Goal: Task Accomplishment & Management: Manage account settings

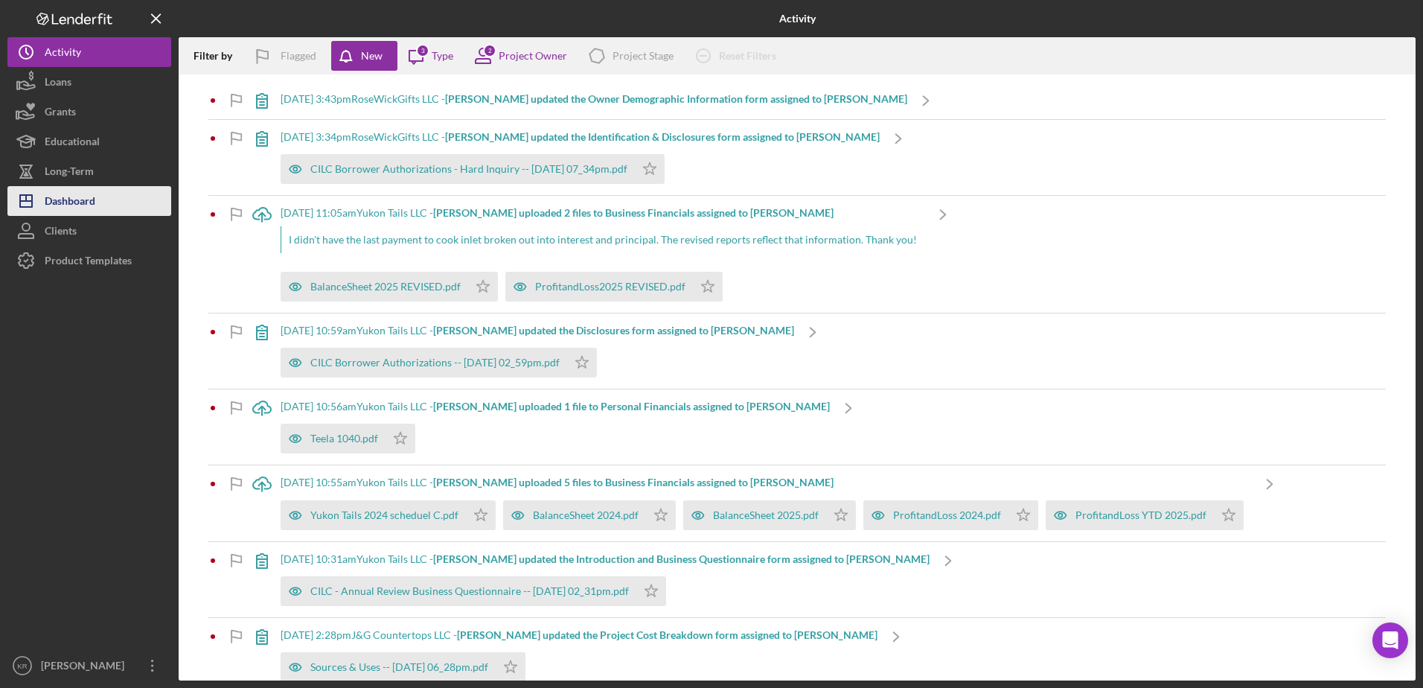
click at [77, 199] on div "Dashboard" at bounding box center [70, 202] width 51 height 33
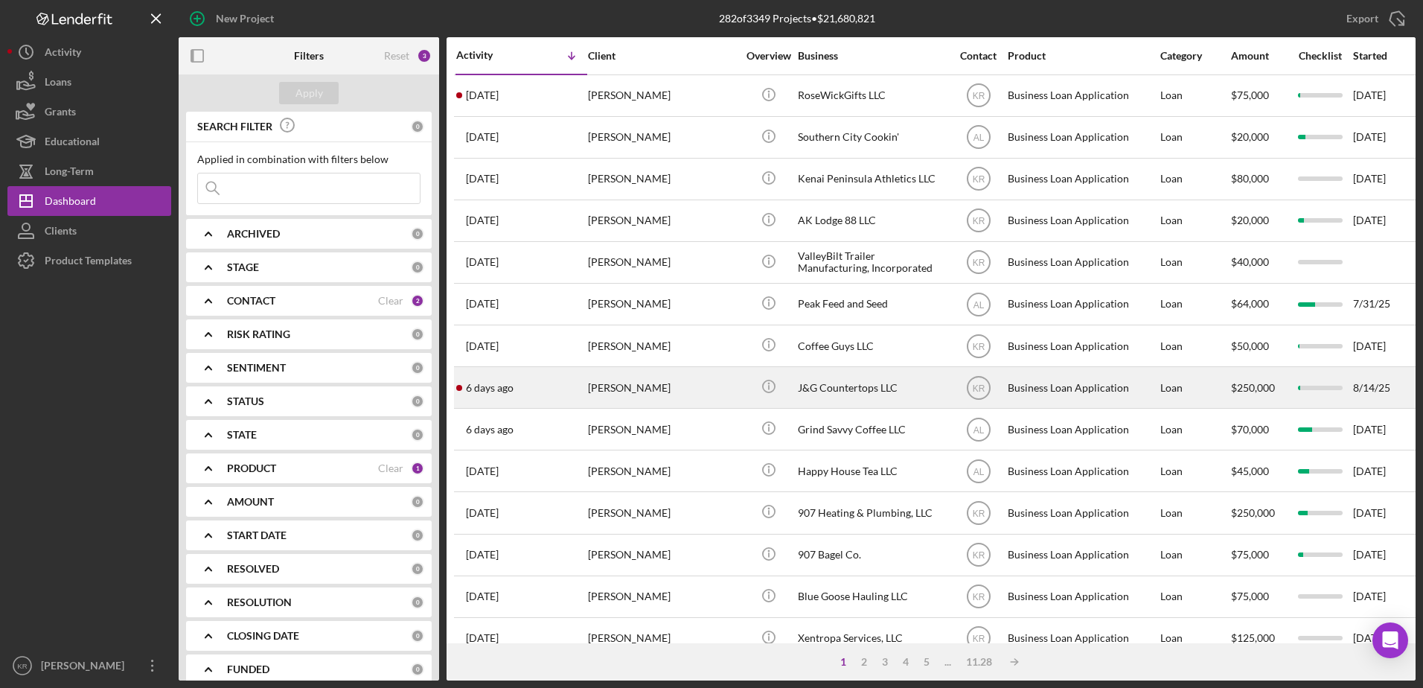
click at [660, 403] on div "[PERSON_NAME]" at bounding box center [662, 387] width 149 height 39
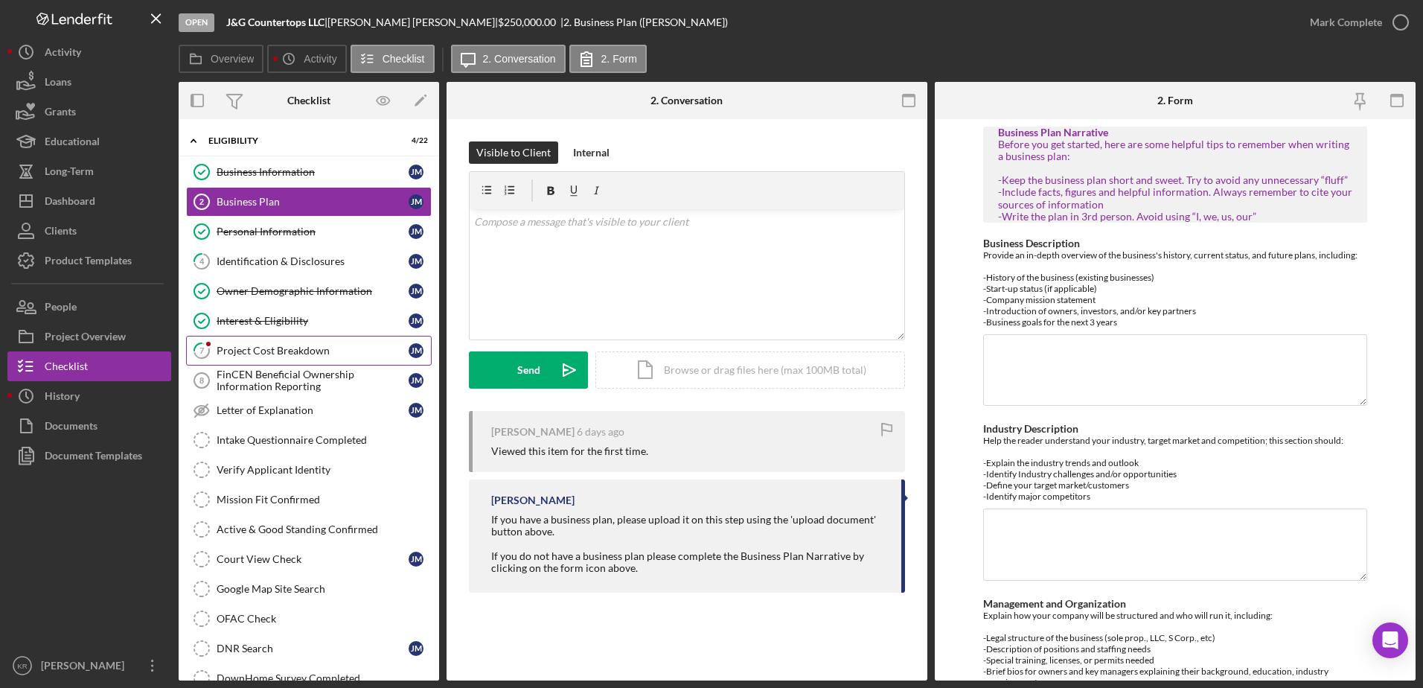
click at [280, 341] on link "7 Project Cost Breakdown [PERSON_NAME]" at bounding box center [309, 351] width 246 height 30
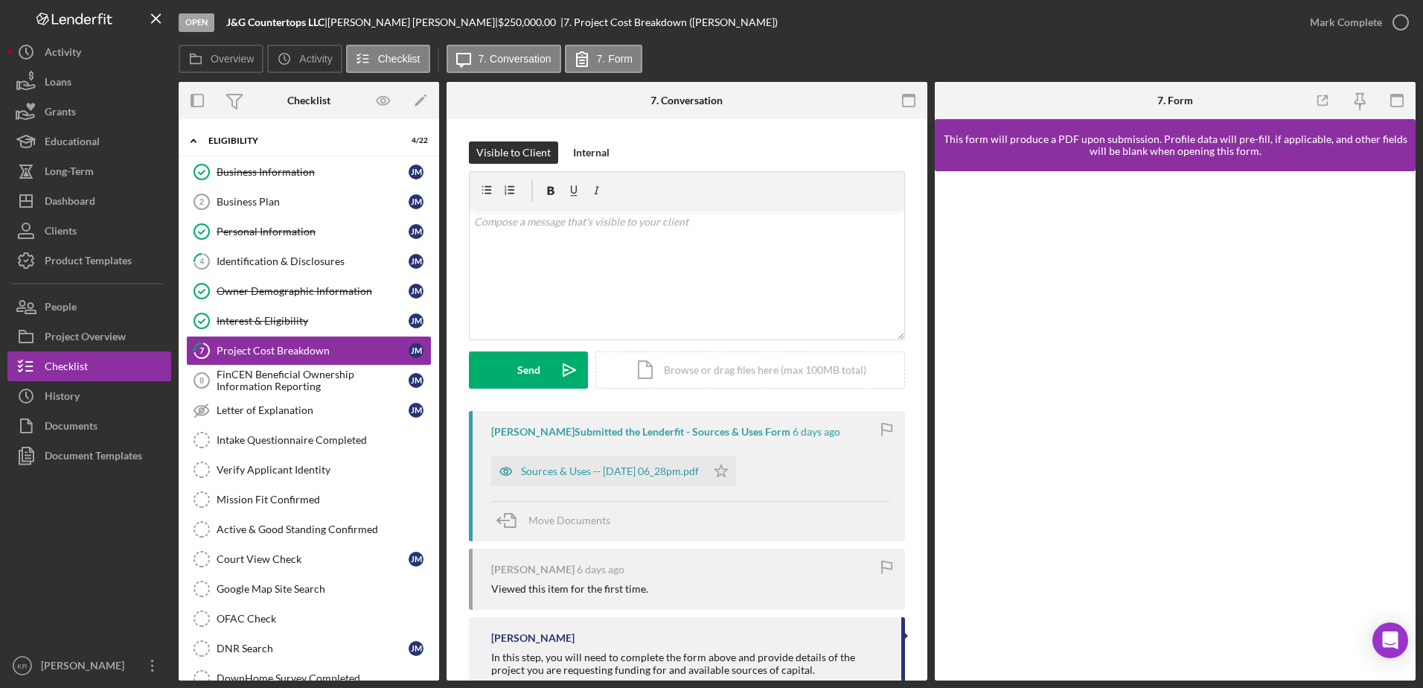
drag, startPoint x: 617, startPoint y: 465, endPoint x: 636, endPoint y: 454, distance: 21.7
click at [616, 465] on div "Sources & Uses -- [DATE] 06_28pm.pdf" at bounding box center [610, 471] width 178 height 12
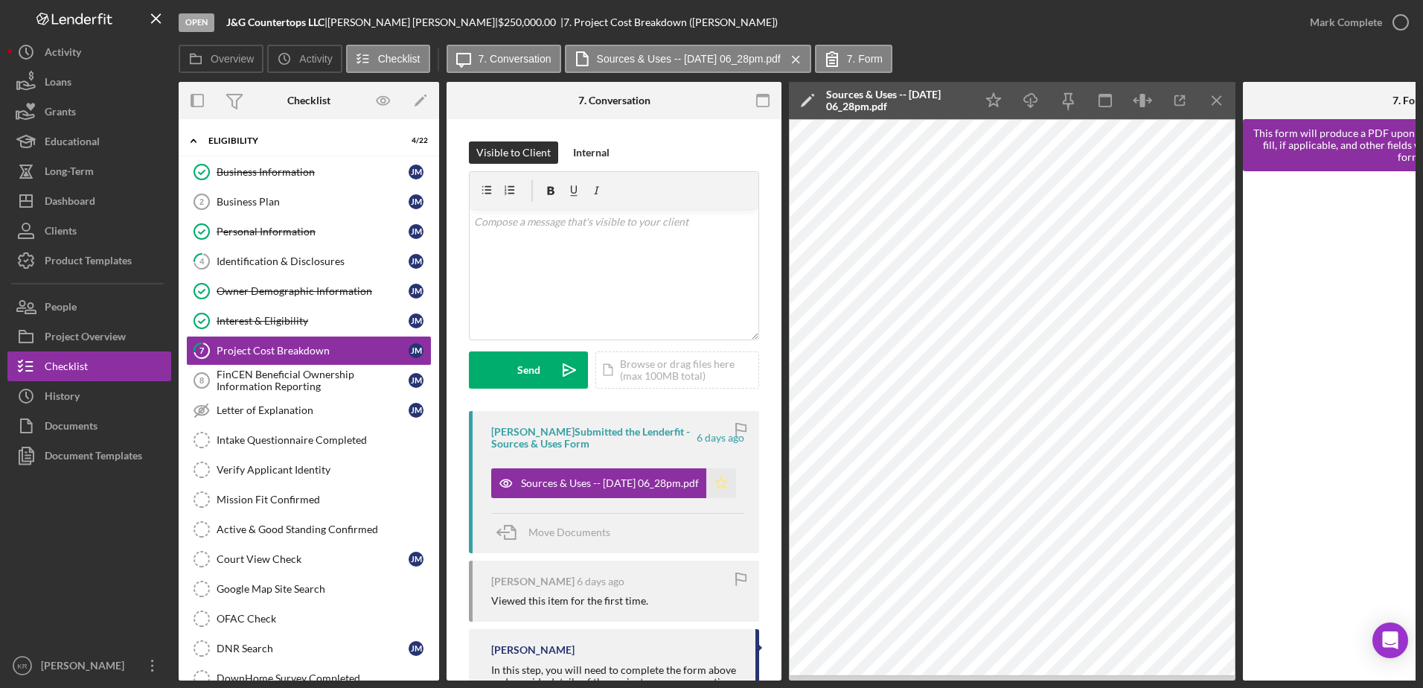
click at [719, 473] on icon "Icon/Star" at bounding box center [721, 483] width 30 height 30
click at [317, 214] on link "Business Plan 2 Business Plan [PERSON_NAME]" at bounding box center [309, 202] width 246 height 30
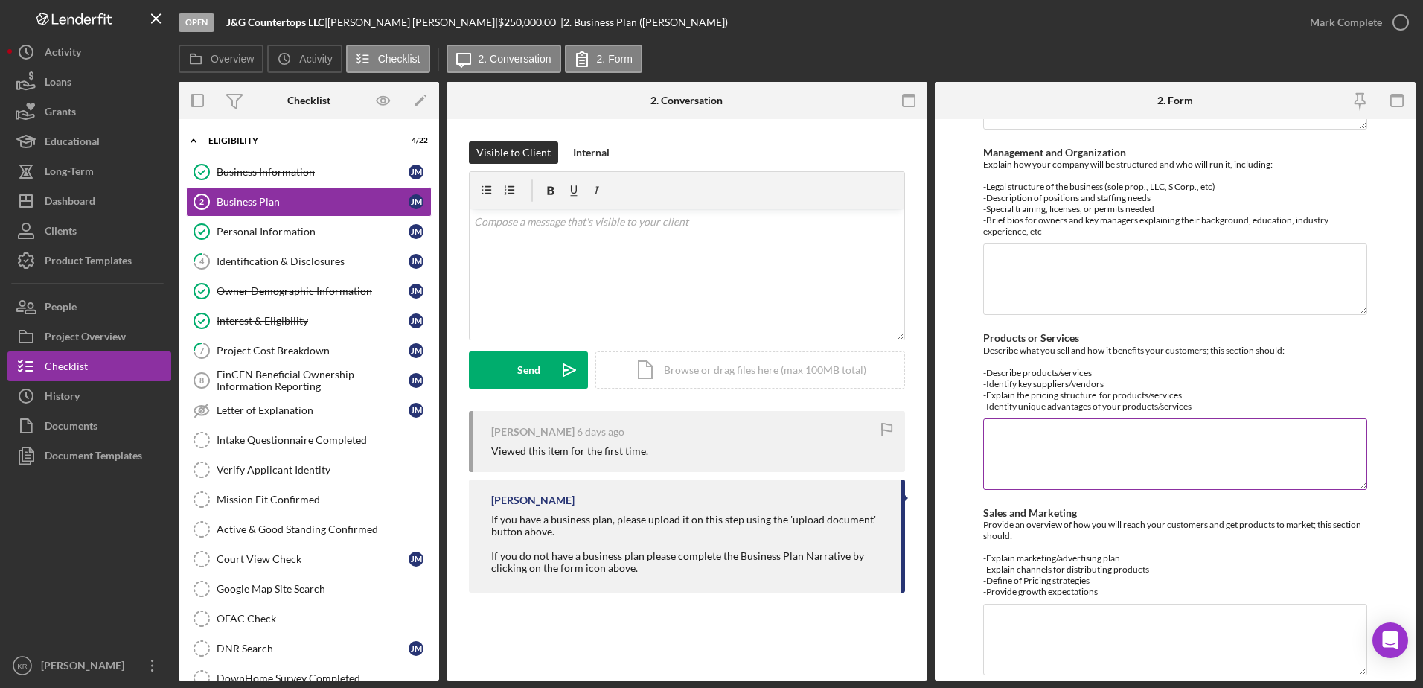
scroll to position [503, 0]
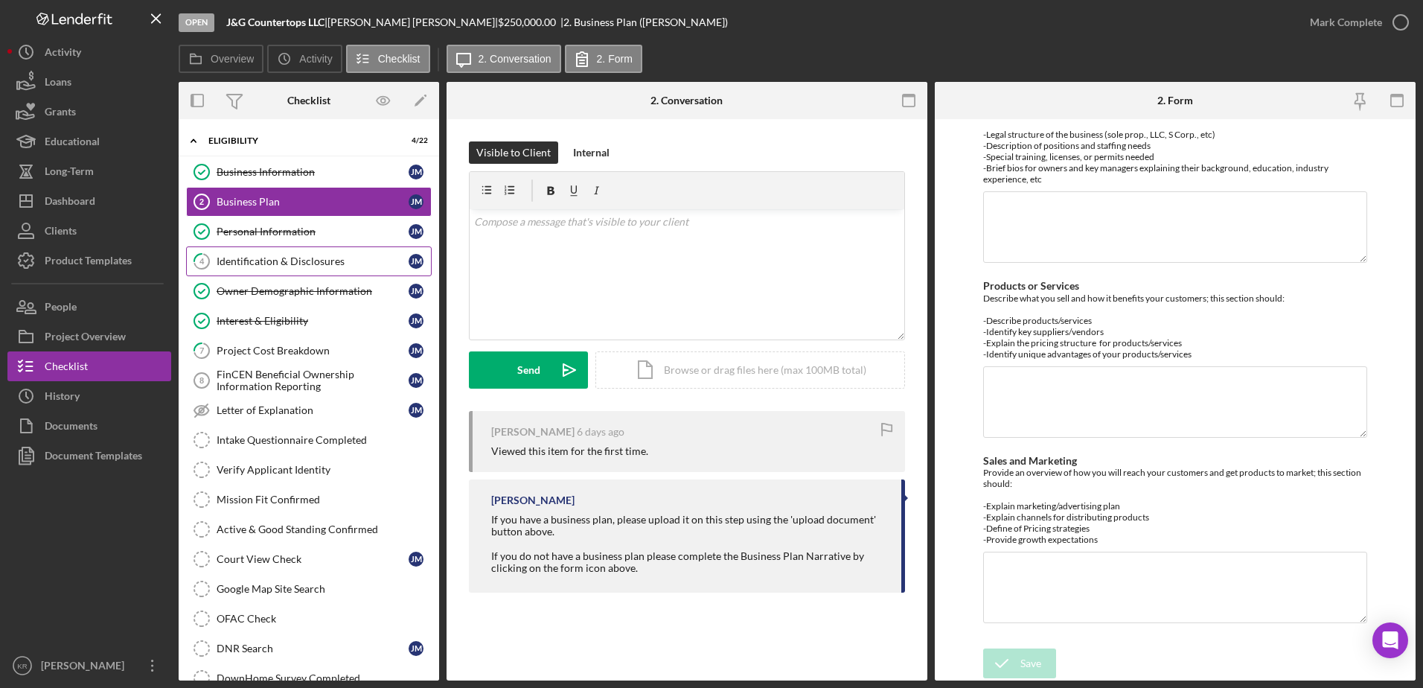
click at [275, 264] on div "Identification & Disclosures" at bounding box center [313, 261] width 192 height 12
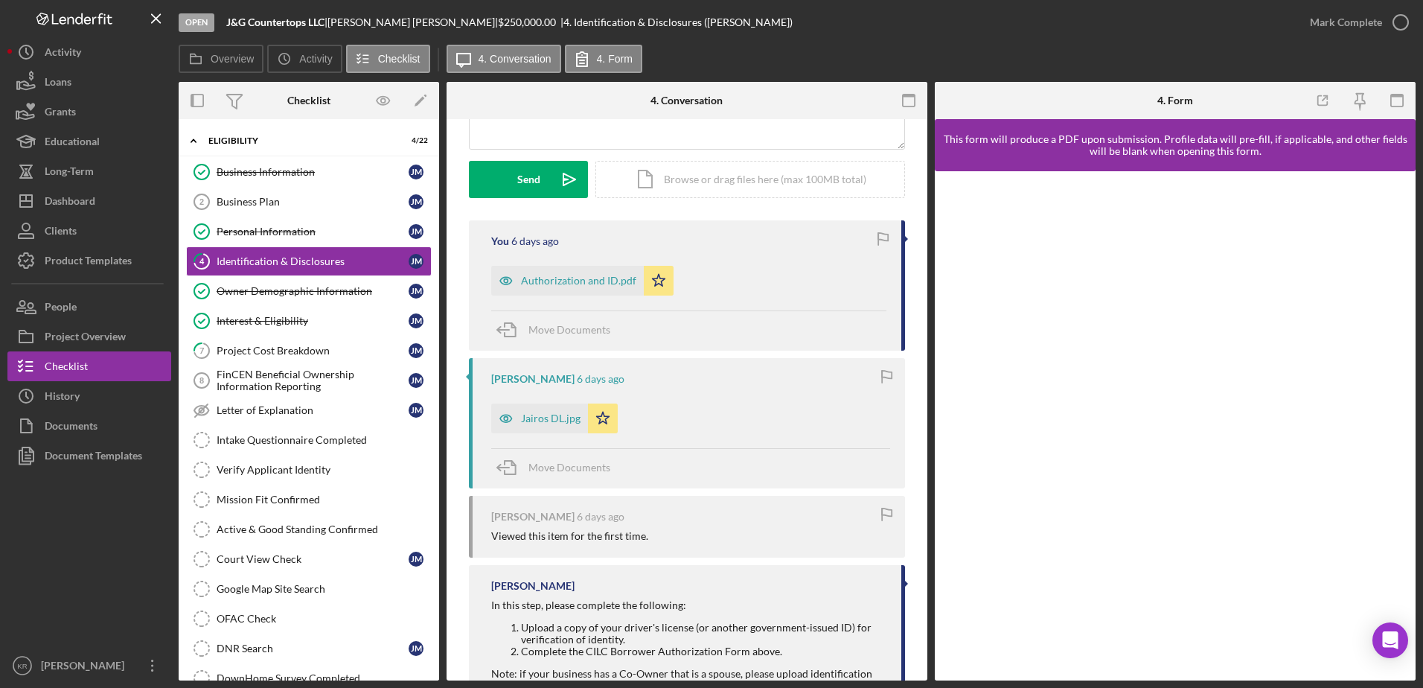
scroll to position [223, 0]
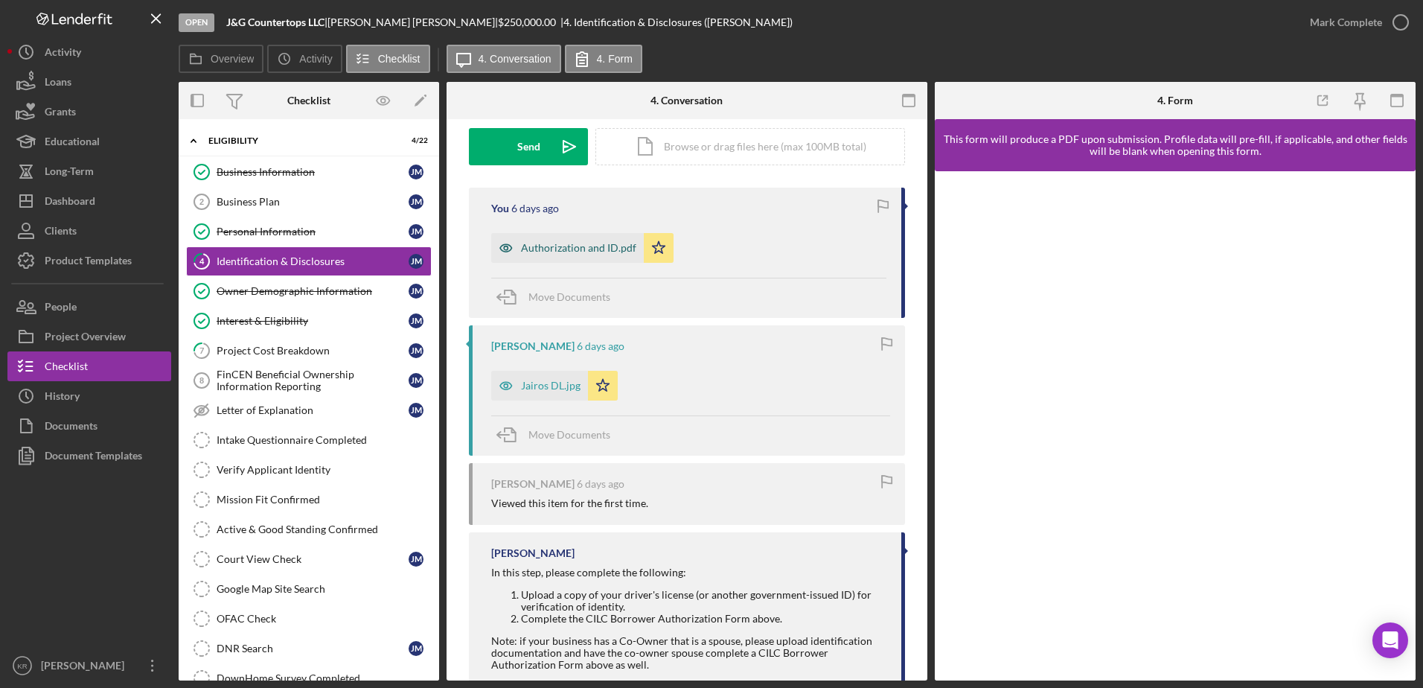
click at [581, 240] on div "Authorization and ID.pdf" at bounding box center [567, 248] width 153 height 30
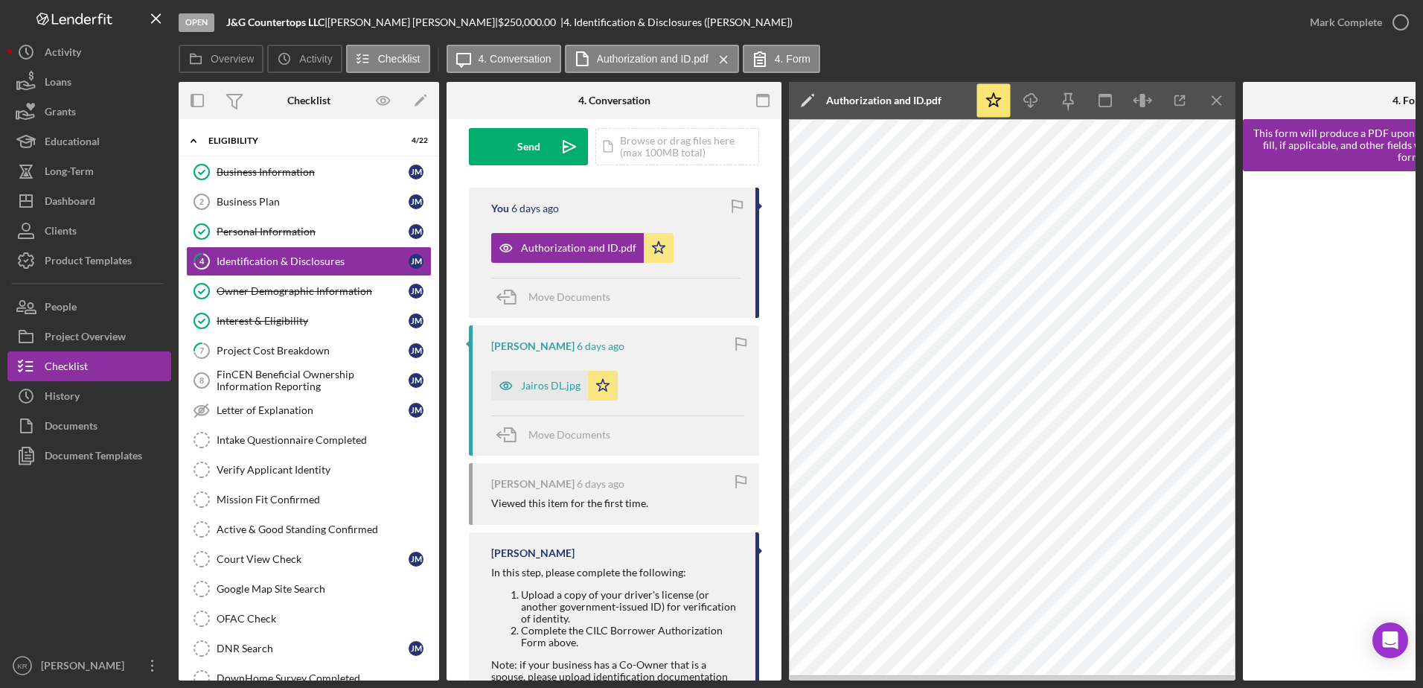
scroll to position [298, 0]
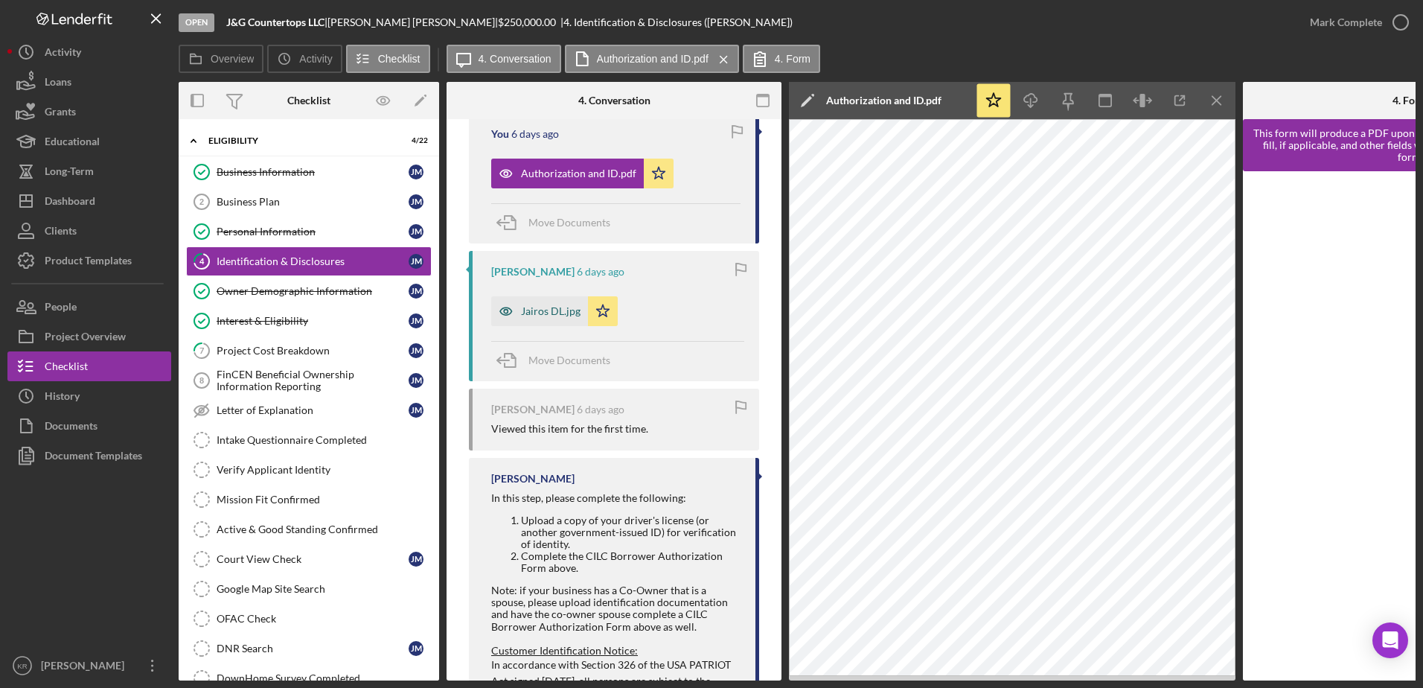
click at [540, 307] on div "Jairos DL.jpg" at bounding box center [551, 311] width 60 height 12
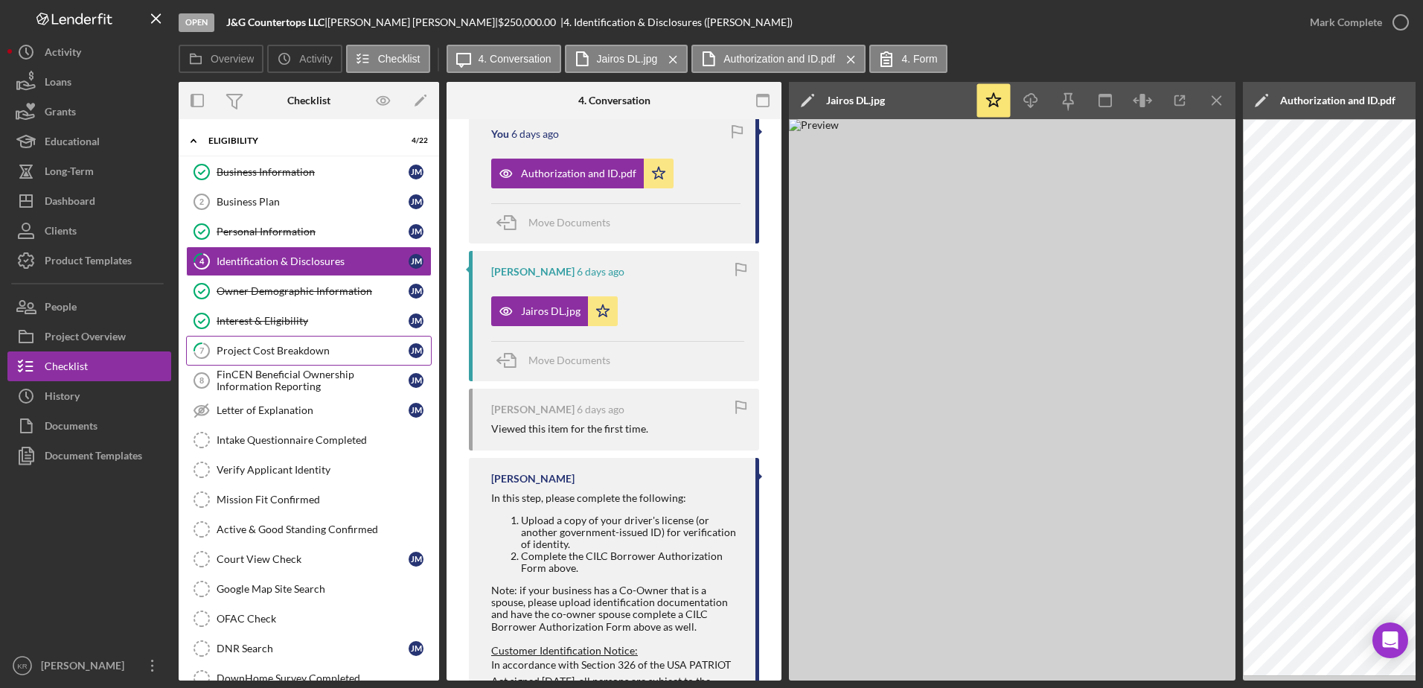
click at [264, 356] on div "Project Cost Breakdown" at bounding box center [313, 351] width 192 height 12
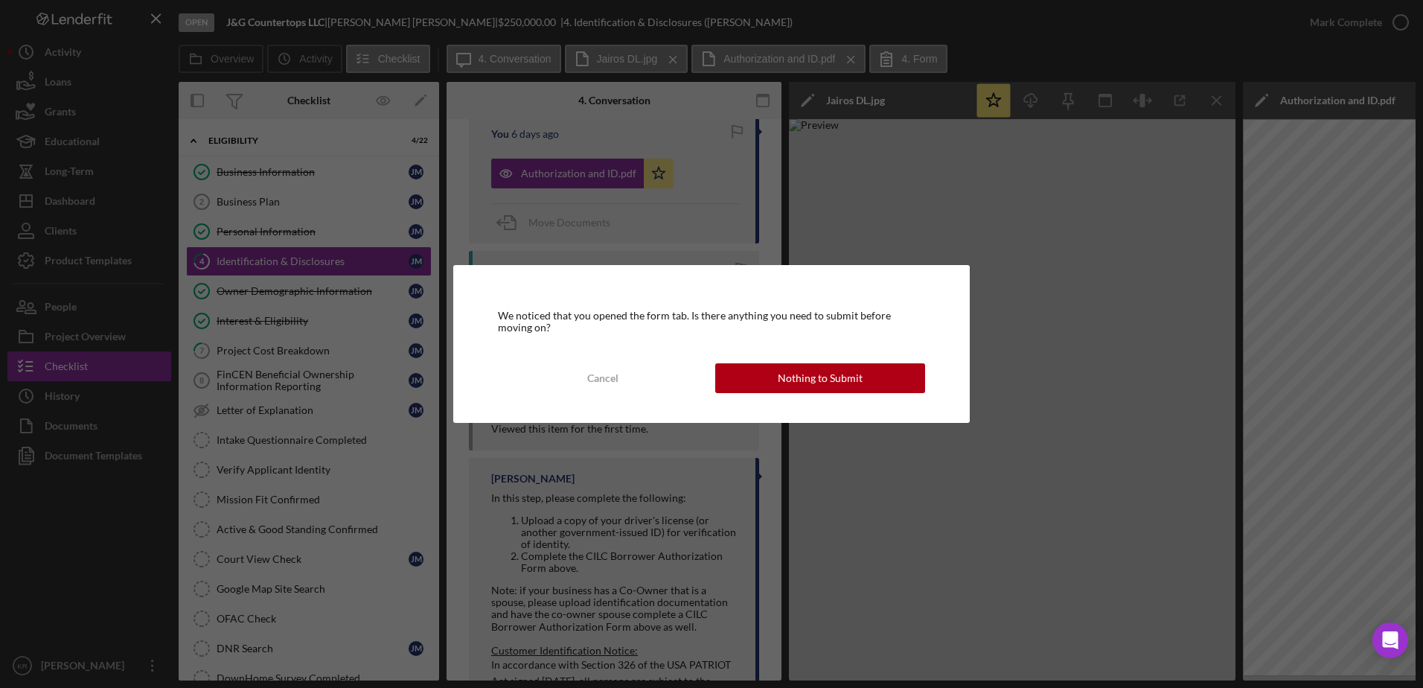
click at [794, 356] on div "We noticed that you opened the form tab. Is there anything you need to submit b…" at bounding box center [711, 344] width 517 height 158
click at [807, 374] on div "Nothing to Submit" at bounding box center [820, 378] width 85 height 30
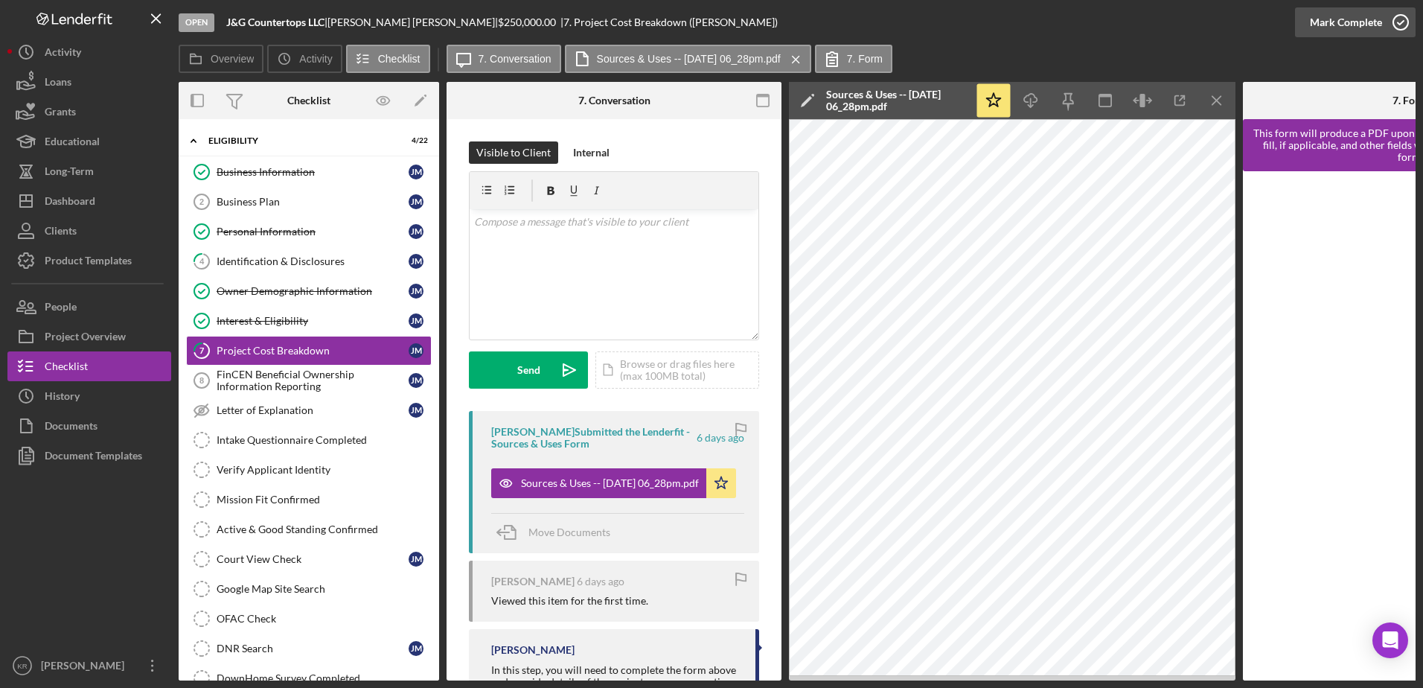
click at [1350, 25] on div "Mark Complete" at bounding box center [1346, 22] width 72 height 30
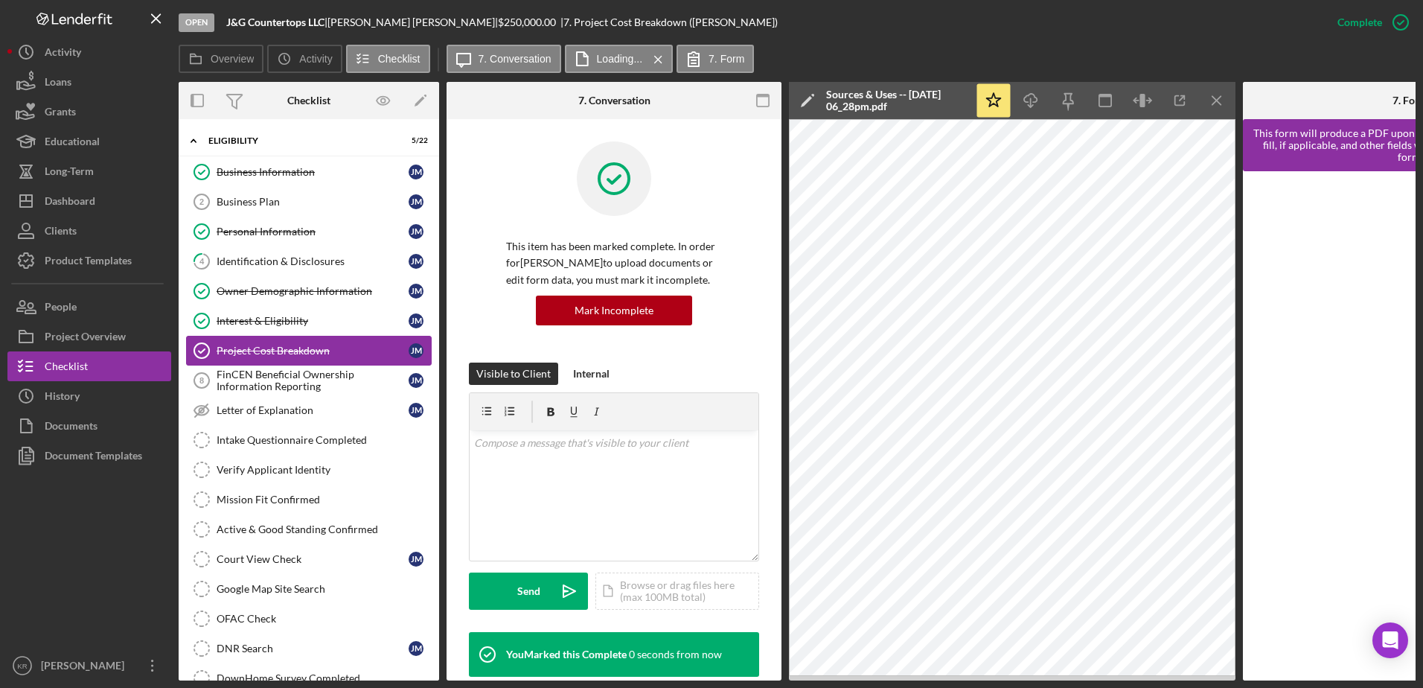
click at [257, 361] on link "Project Cost Breakdown Project Cost Breakdown [PERSON_NAME]" at bounding box center [309, 351] width 246 height 30
click at [255, 377] on div "FinCEN Beneficial Ownership Information Reporting" at bounding box center [313, 380] width 192 height 24
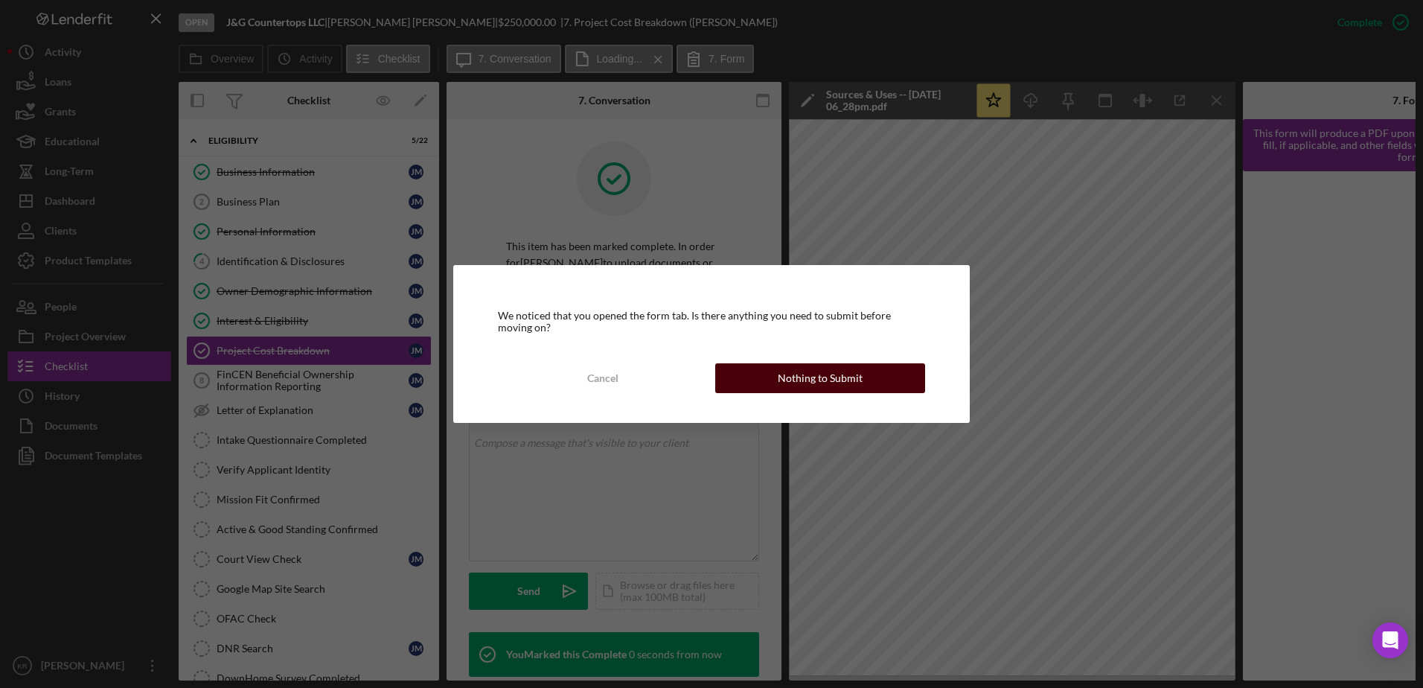
click at [846, 387] on div "Nothing to Submit" at bounding box center [820, 378] width 85 height 30
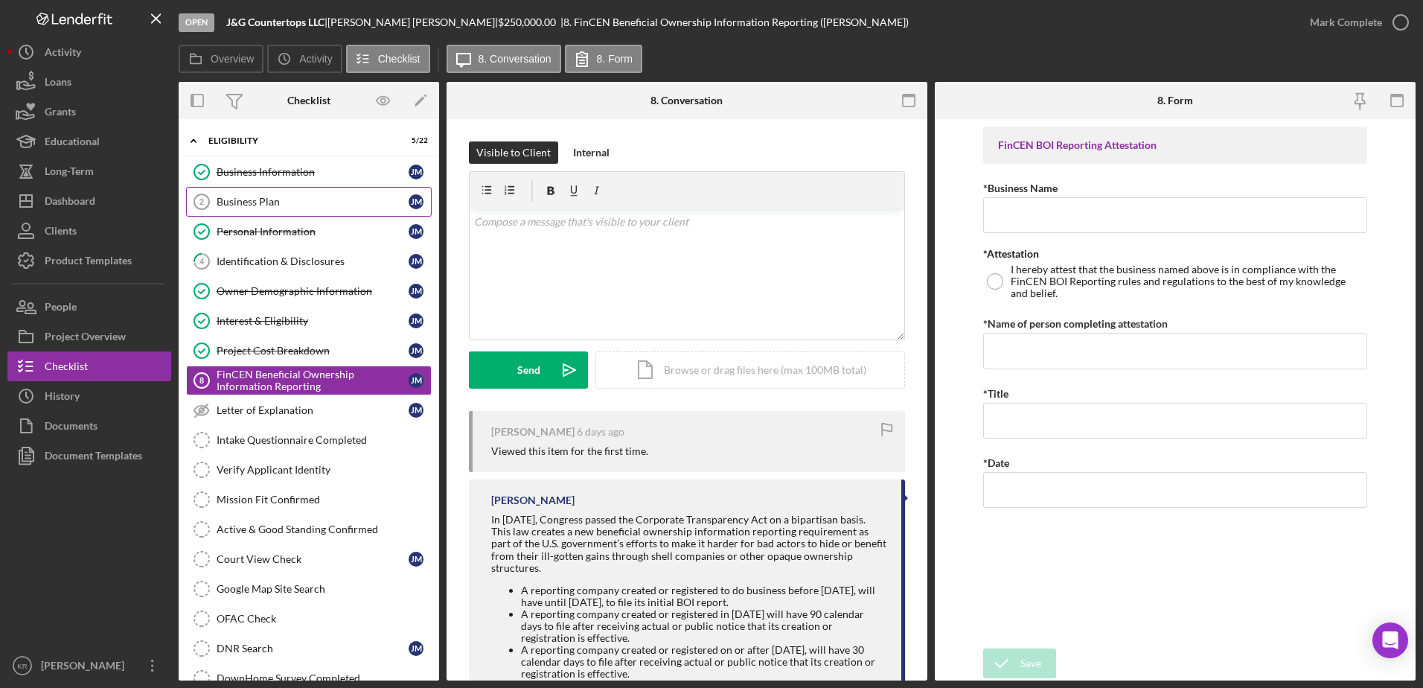
click at [298, 199] on div "Business Plan" at bounding box center [313, 202] width 192 height 12
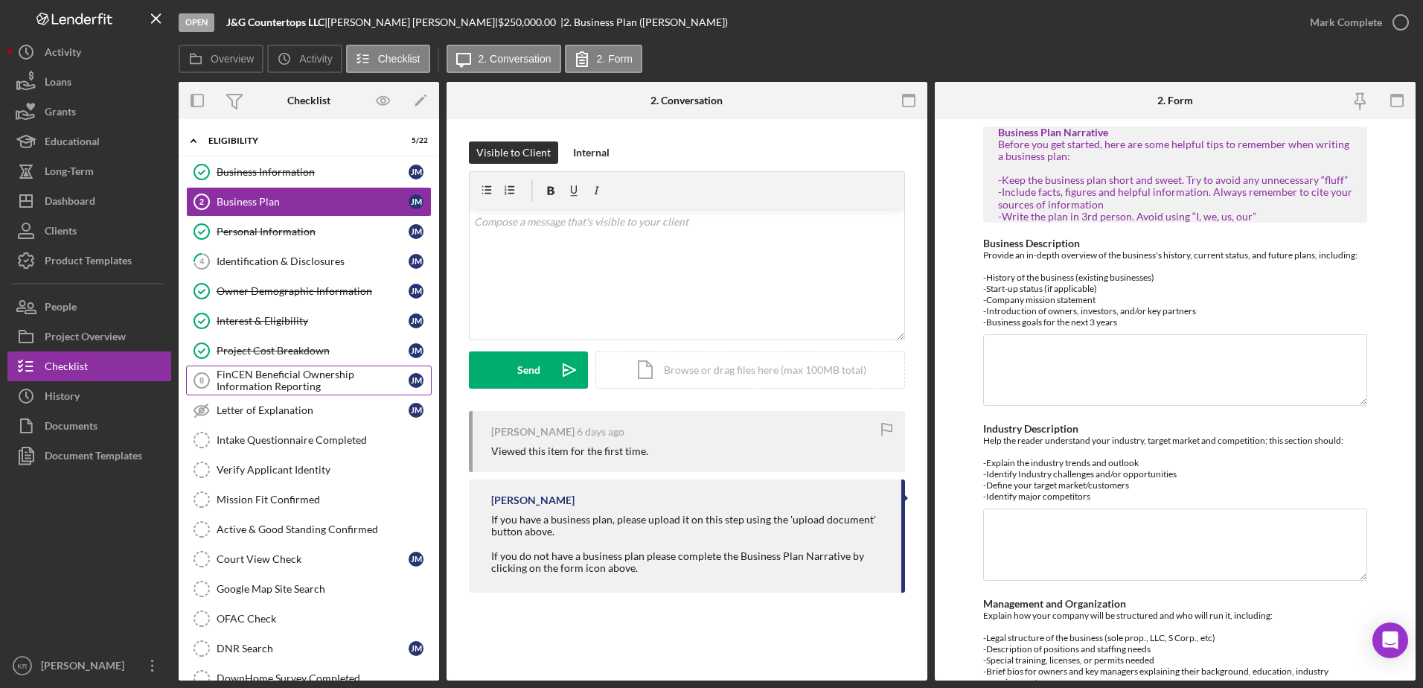
click at [258, 380] on div "FinCEN Beneficial Ownership Information Reporting" at bounding box center [313, 380] width 192 height 24
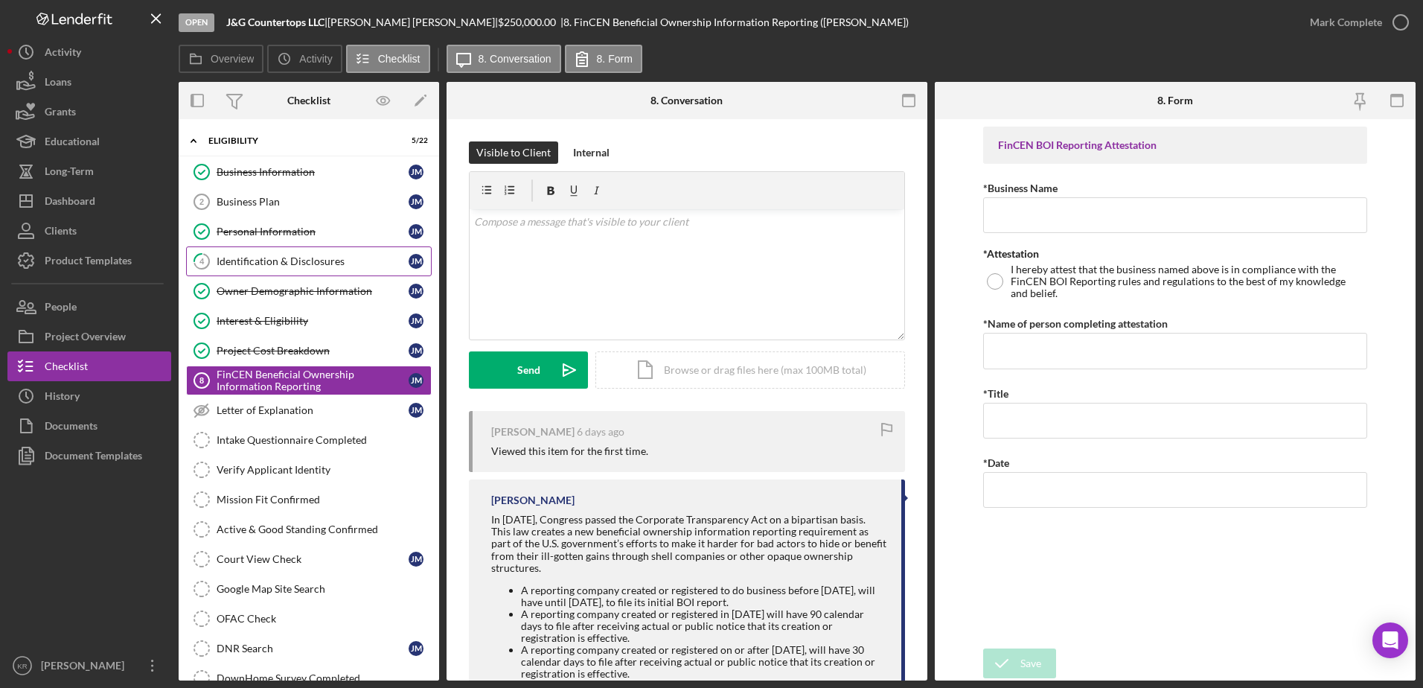
click at [264, 259] on div "Identification & Disclosures" at bounding box center [313, 261] width 192 height 12
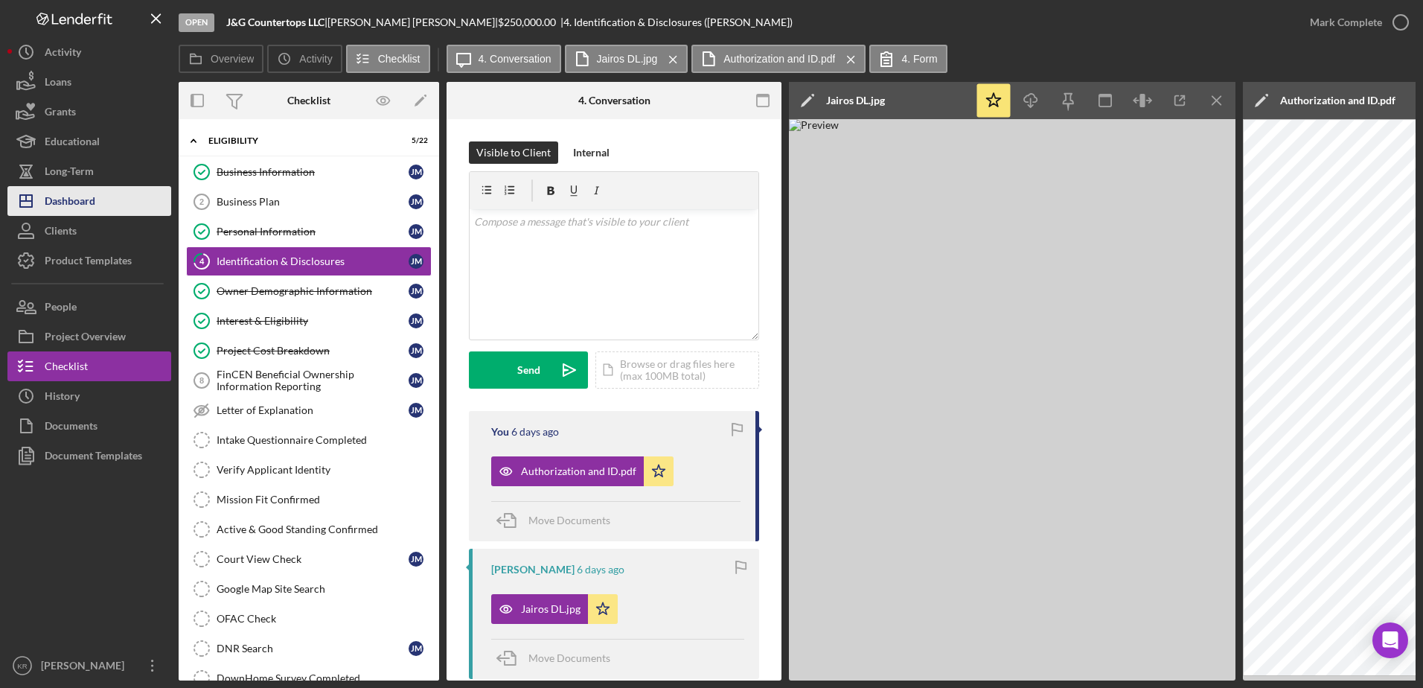
click at [113, 208] on button "Icon/Dashboard Dashboard" at bounding box center [89, 201] width 164 height 30
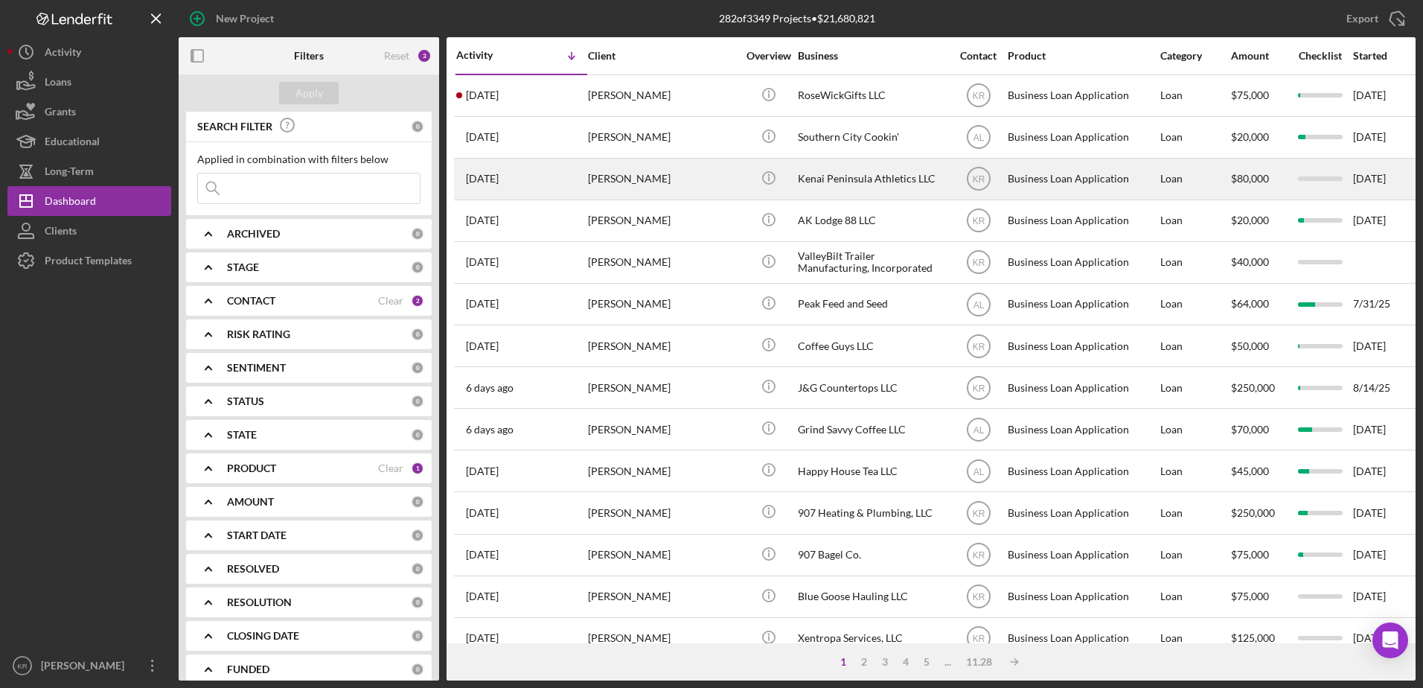
click at [548, 195] on div "[DATE] [PERSON_NAME]" at bounding box center [521, 178] width 130 height 39
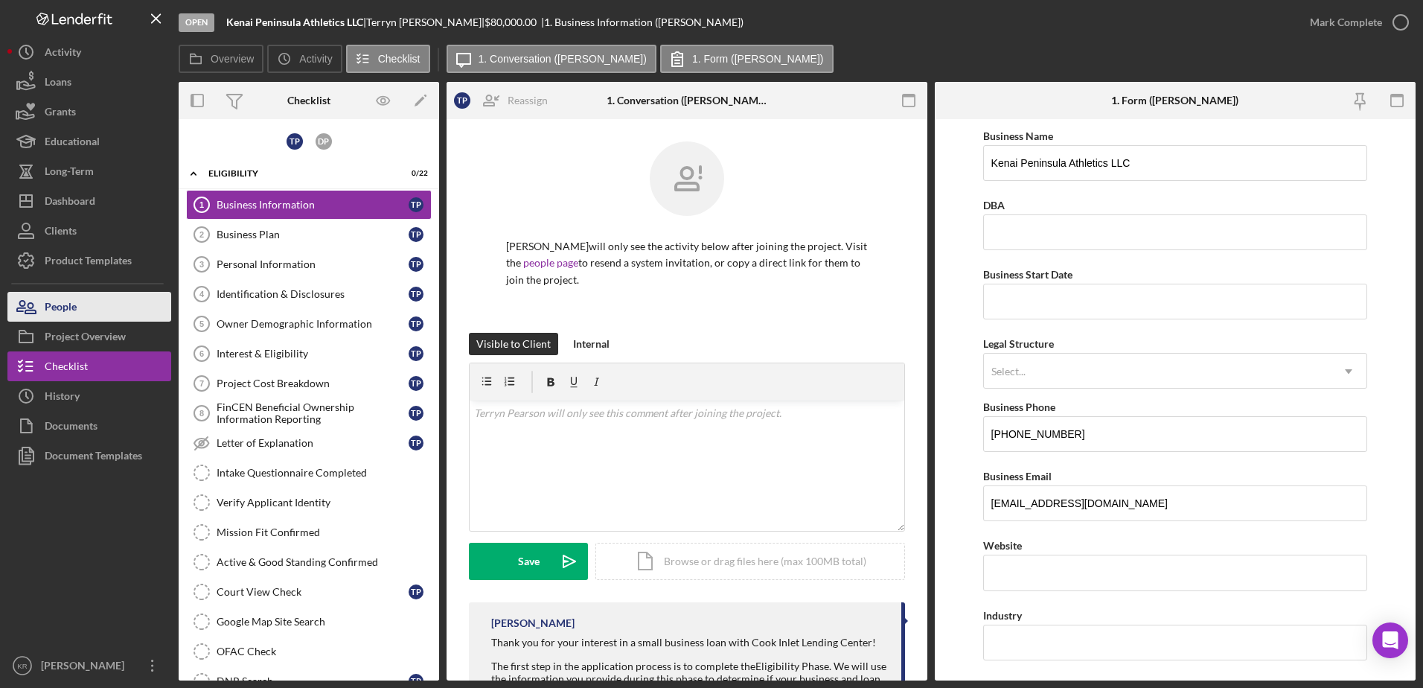
click at [88, 304] on button "People" at bounding box center [89, 307] width 164 height 30
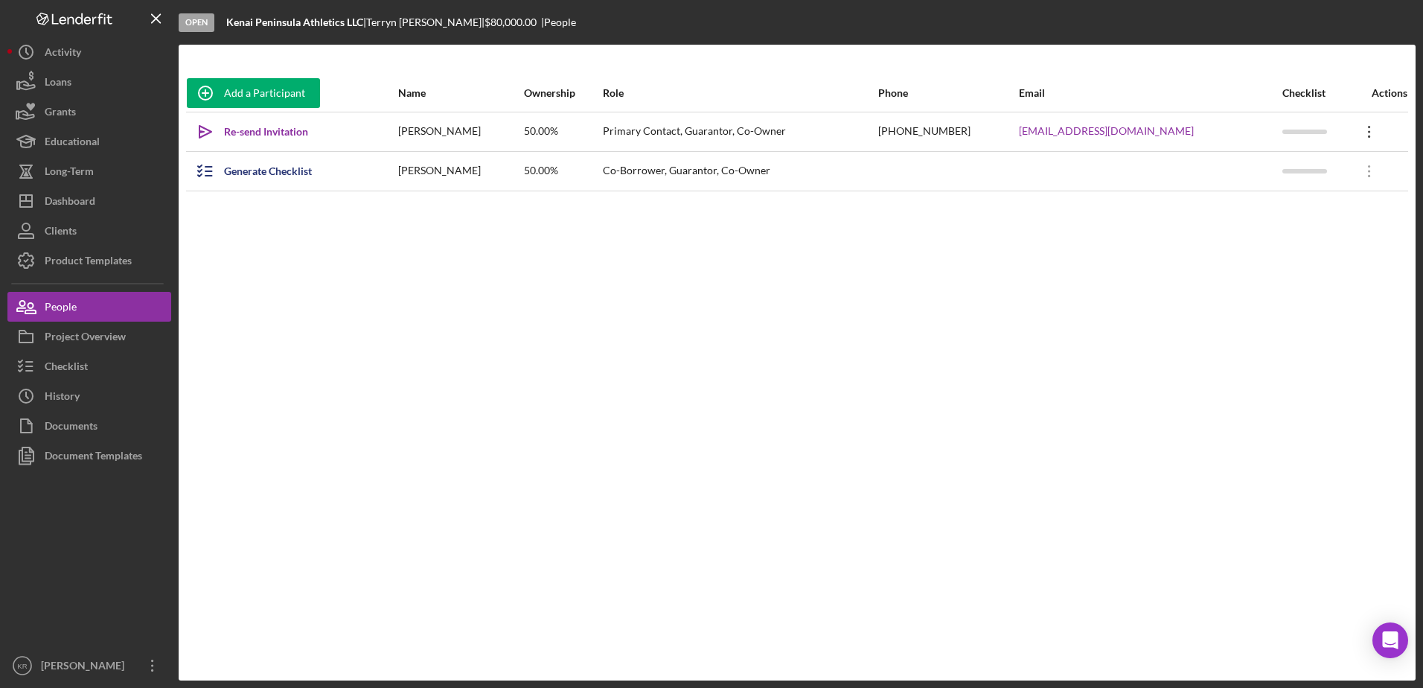
click at [1377, 122] on icon "Icon/Overflow" at bounding box center [1369, 131] width 37 height 37
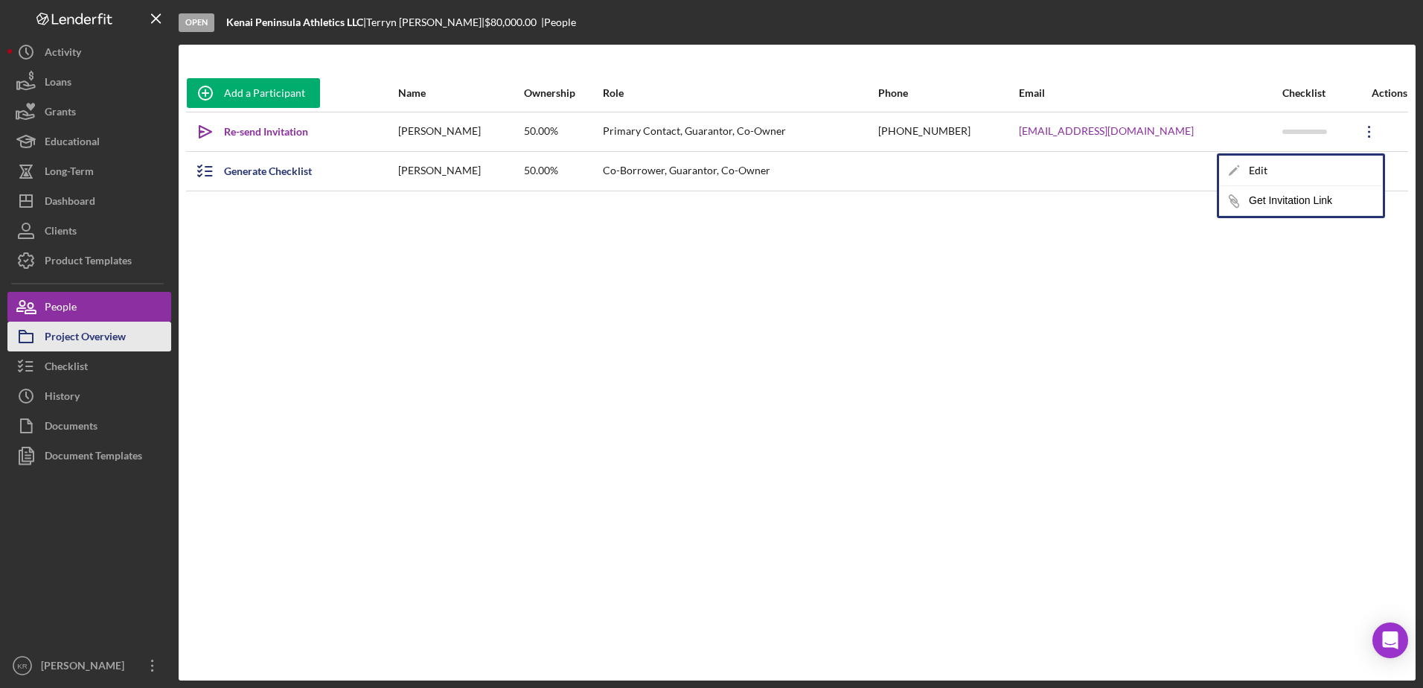
click at [126, 350] on div "Project Overview" at bounding box center [85, 338] width 81 height 33
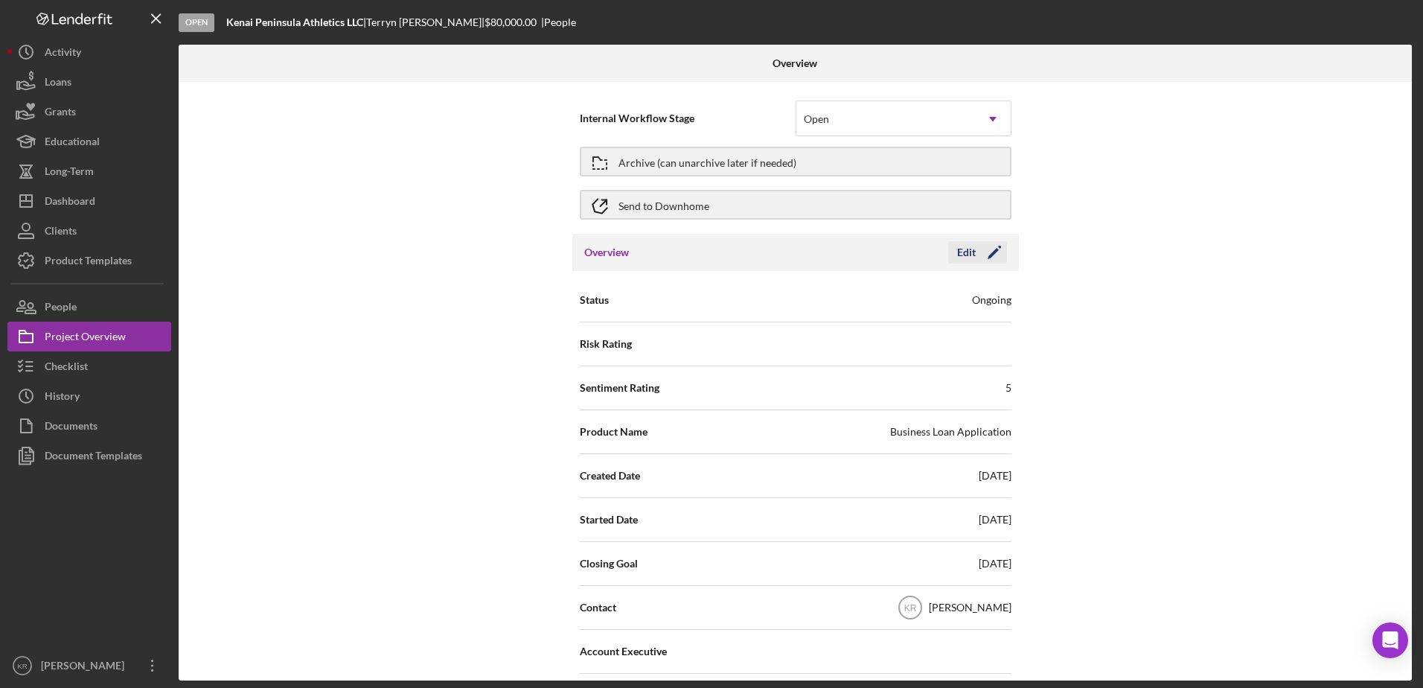
click at [968, 257] on div "Edit" at bounding box center [966, 252] width 19 height 22
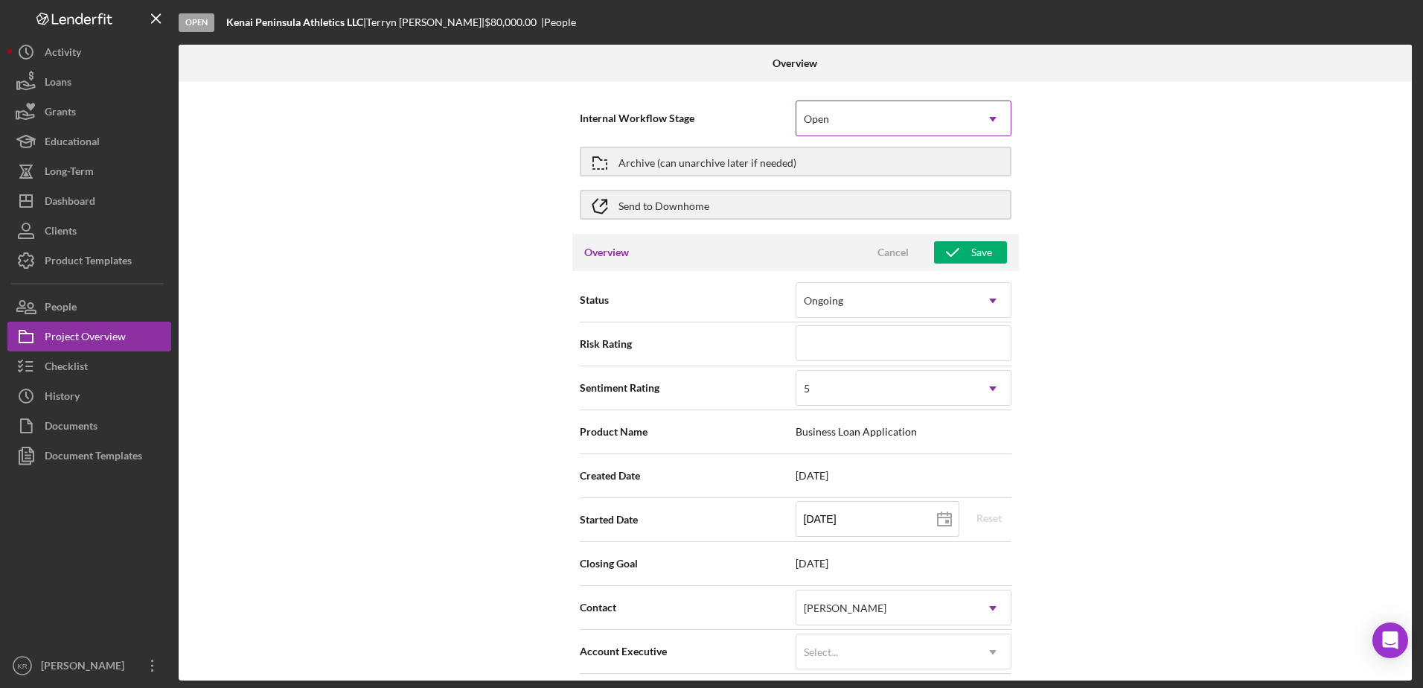
click at [915, 112] on div "Open" at bounding box center [885, 119] width 179 height 34
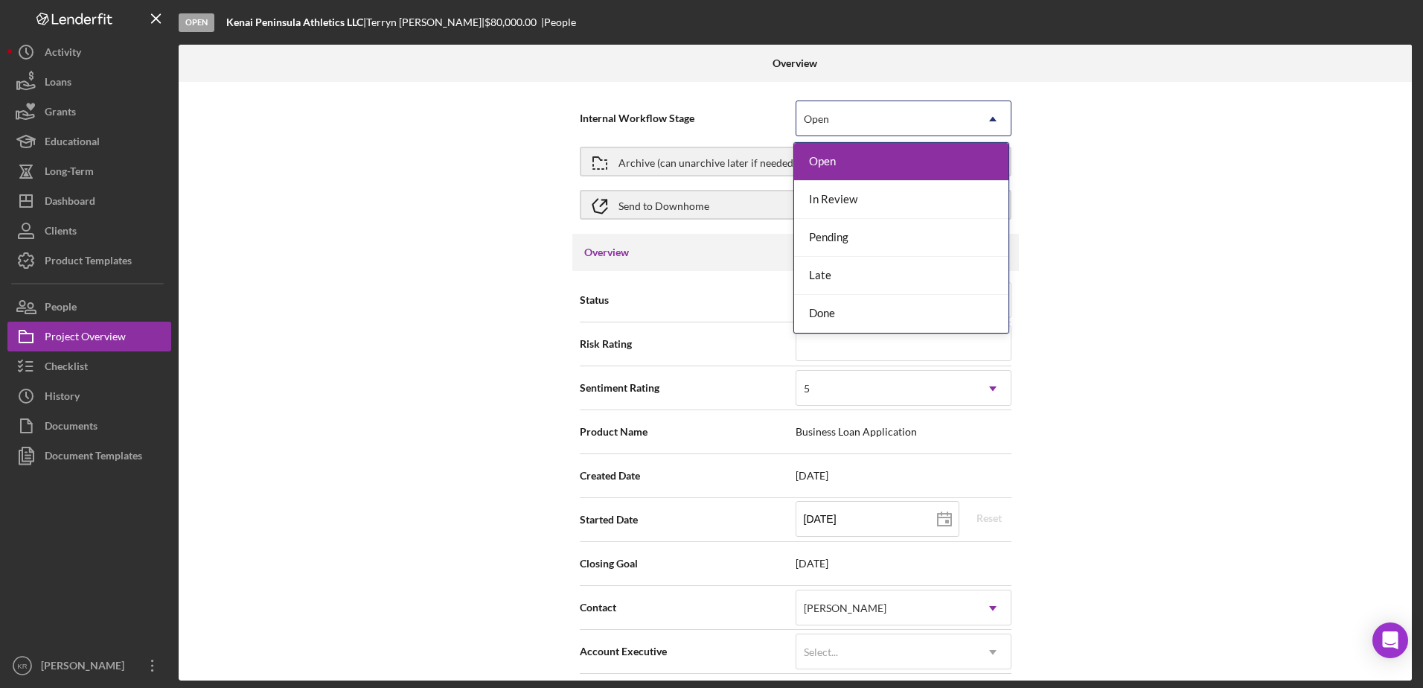
click at [1219, 107] on div "Internal Workflow Stage 5 results available. Use Up and Down to choose options,…" at bounding box center [795, 381] width 1233 height 598
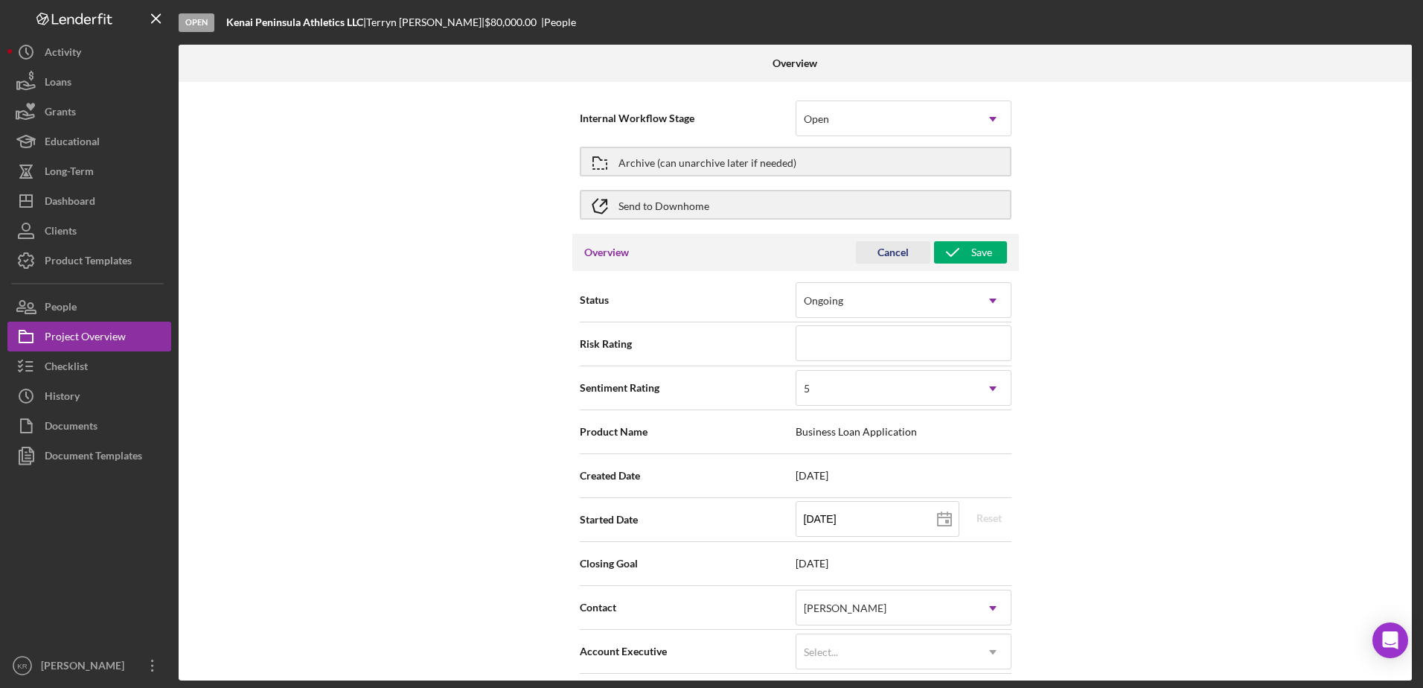
click at [903, 251] on div "Cancel" at bounding box center [893, 252] width 31 height 22
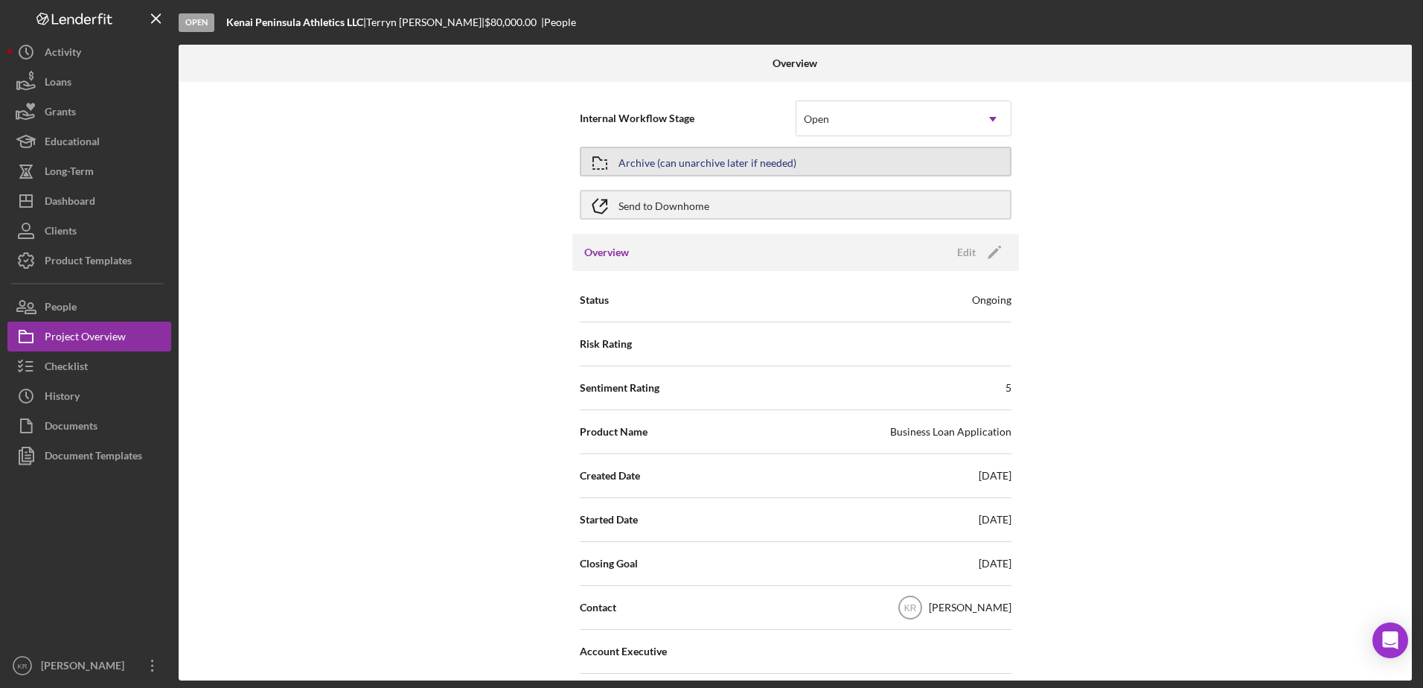
click at [619, 154] on button "Archive (can unarchive later if needed)" at bounding box center [796, 162] width 432 height 30
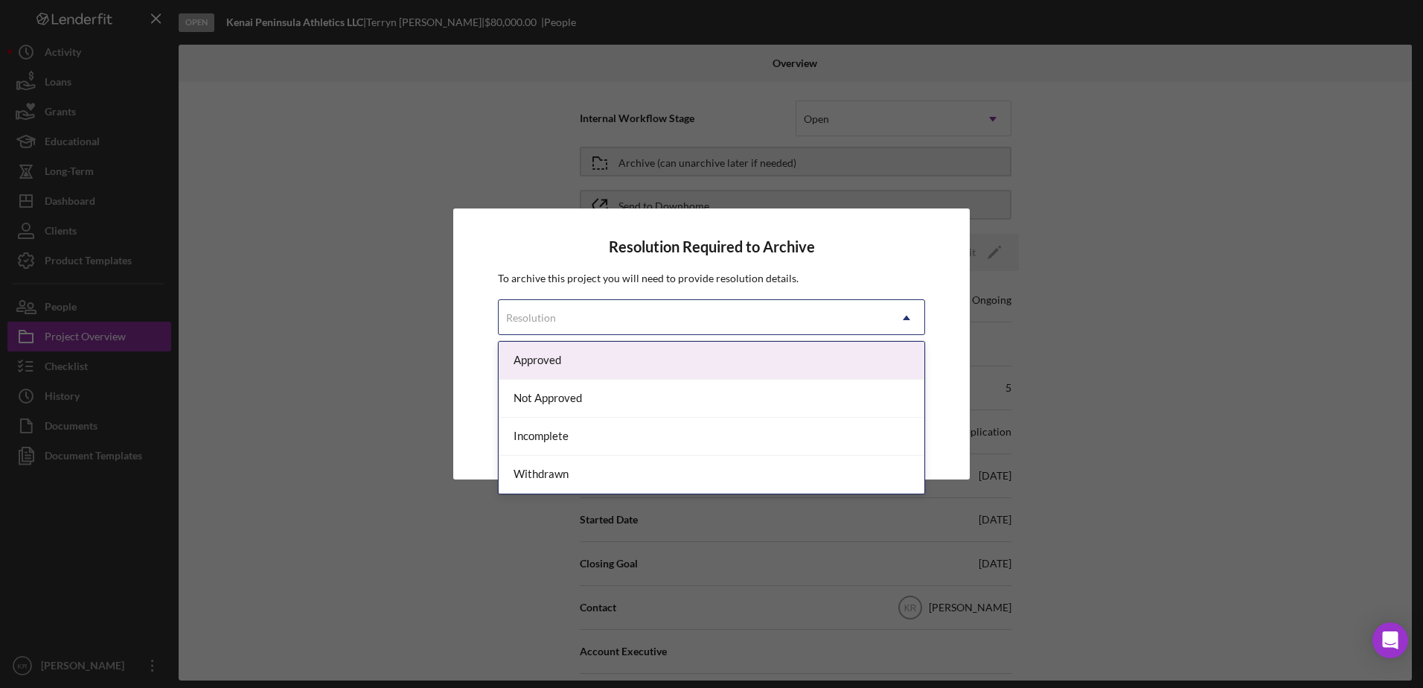
click at [723, 332] on div "Resolution" at bounding box center [694, 318] width 390 height 34
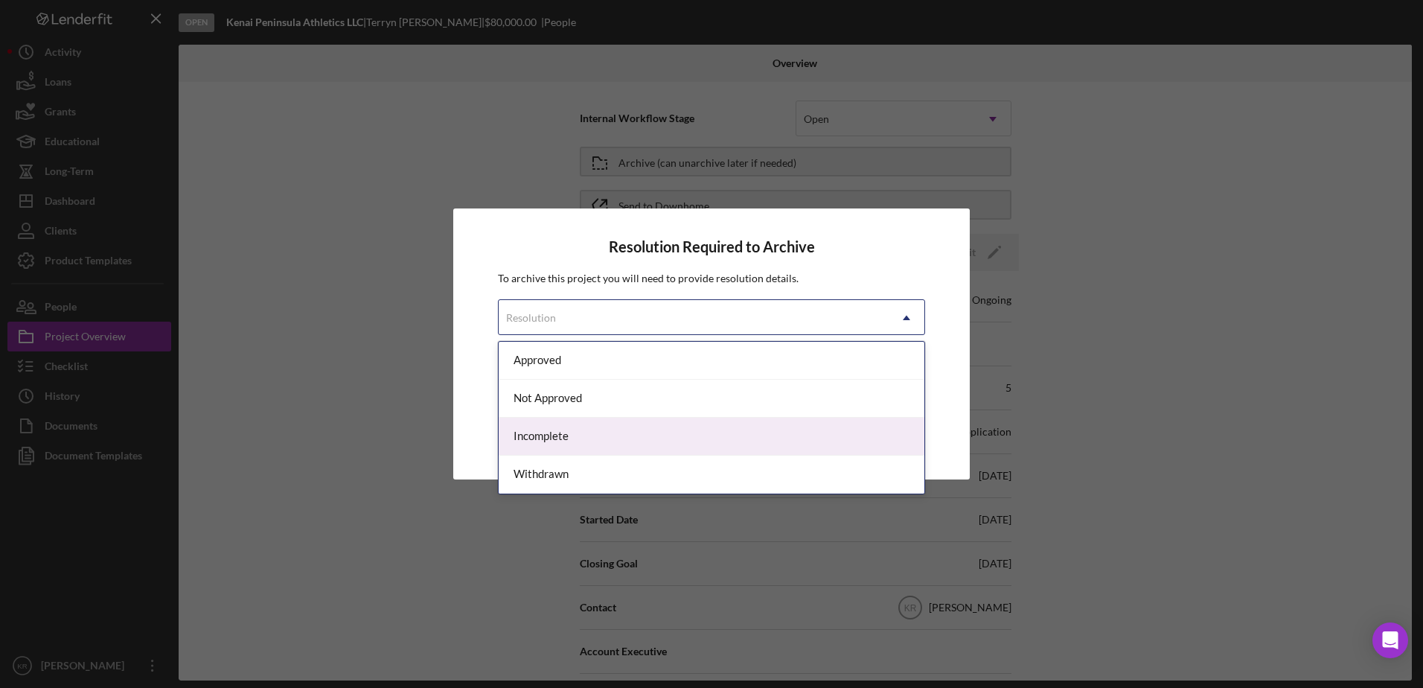
click at [545, 441] on div "Incomplete" at bounding box center [712, 437] width 426 height 38
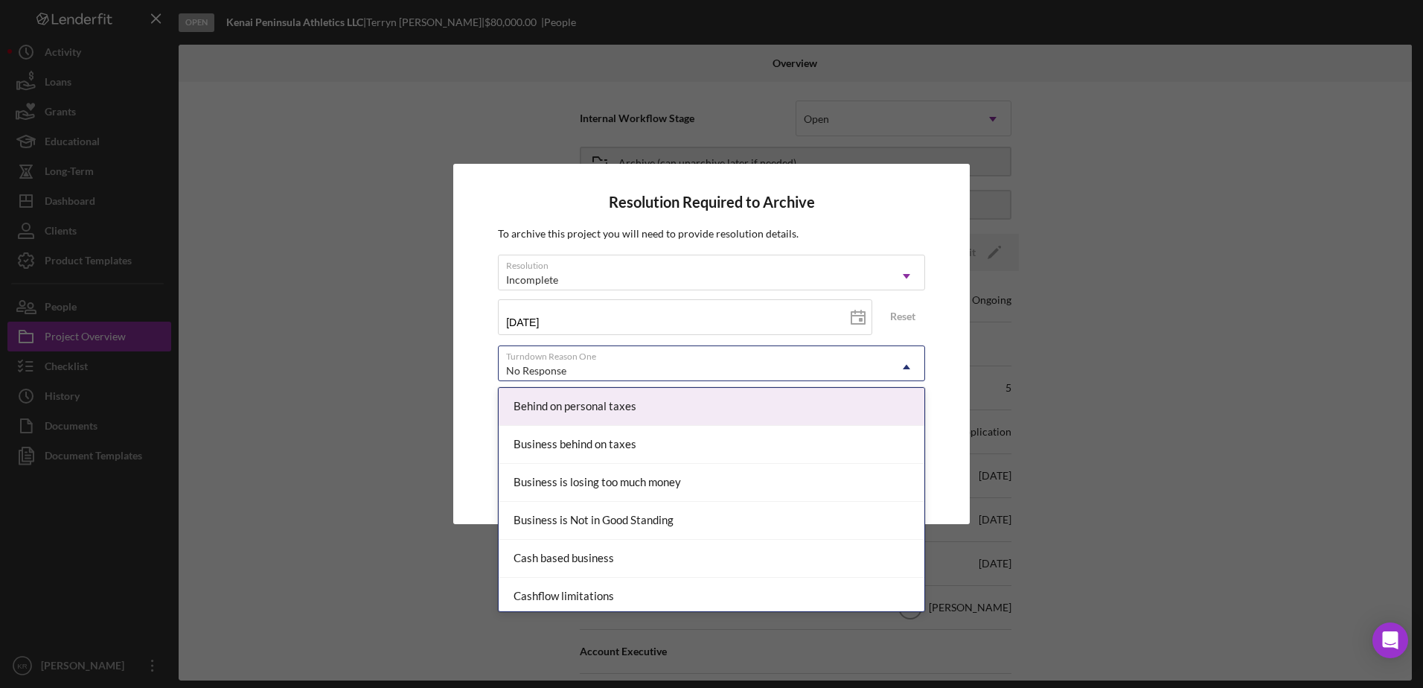
click at [756, 363] on div "No Response" at bounding box center [694, 371] width 390 height 34
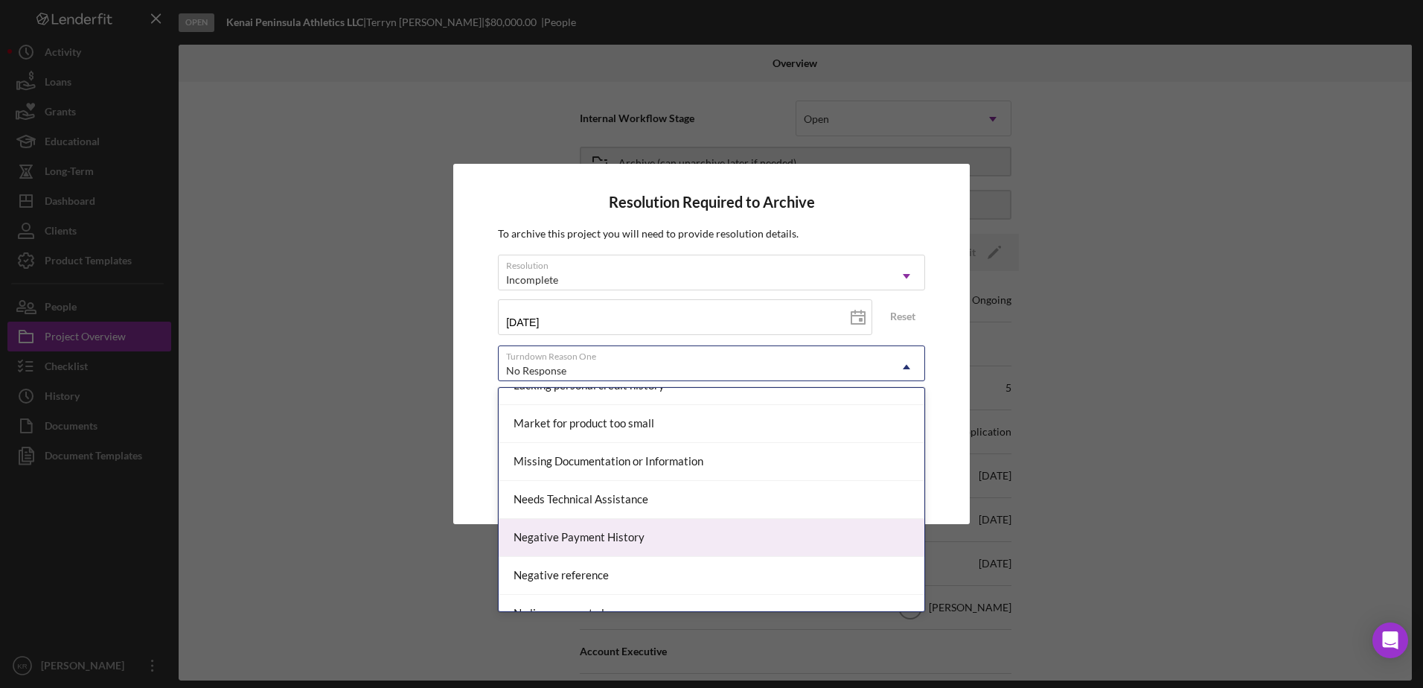
scroll to position [893, 0]
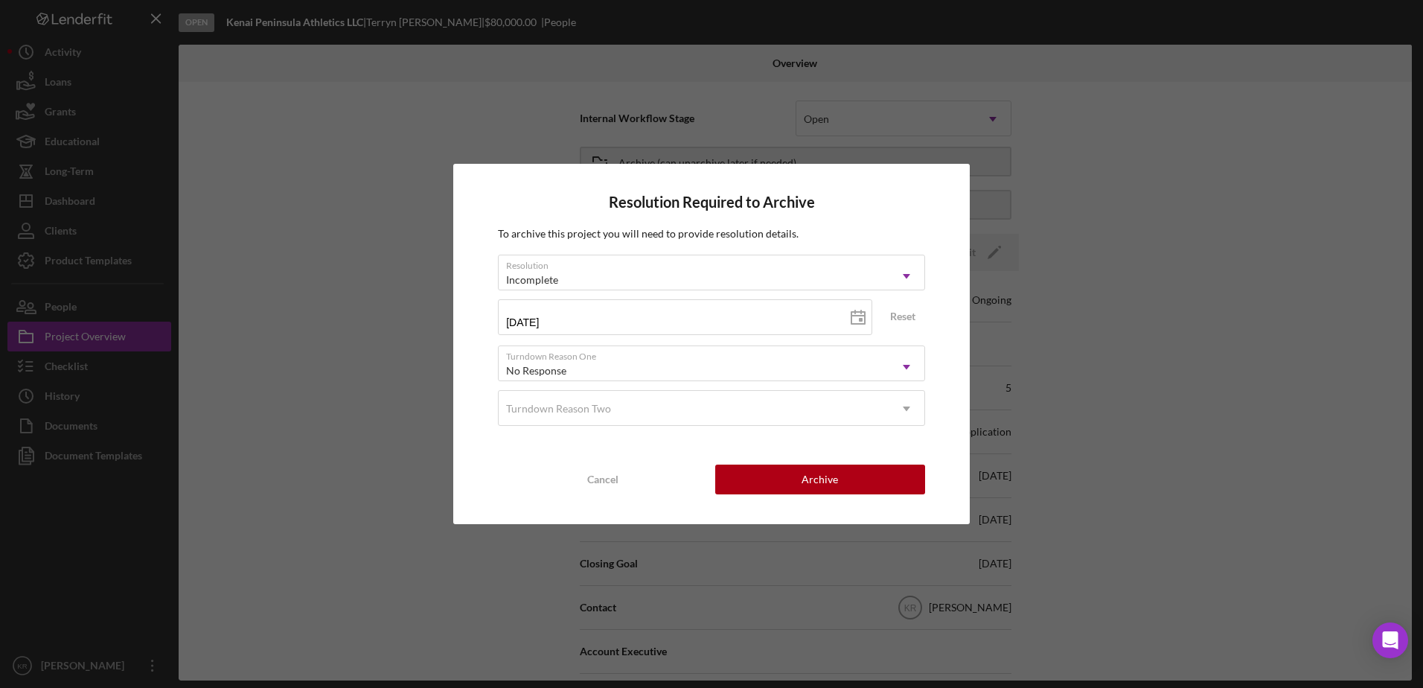
click at [454, 249] on div "Resolution Required to Archive To archive this project you will need to provide…" at bounding box center [711, 344] width 517 height 360
click at [731, 418] on div "Turndown Reason Two" at bounding box center [694, 409] width 390 height 34
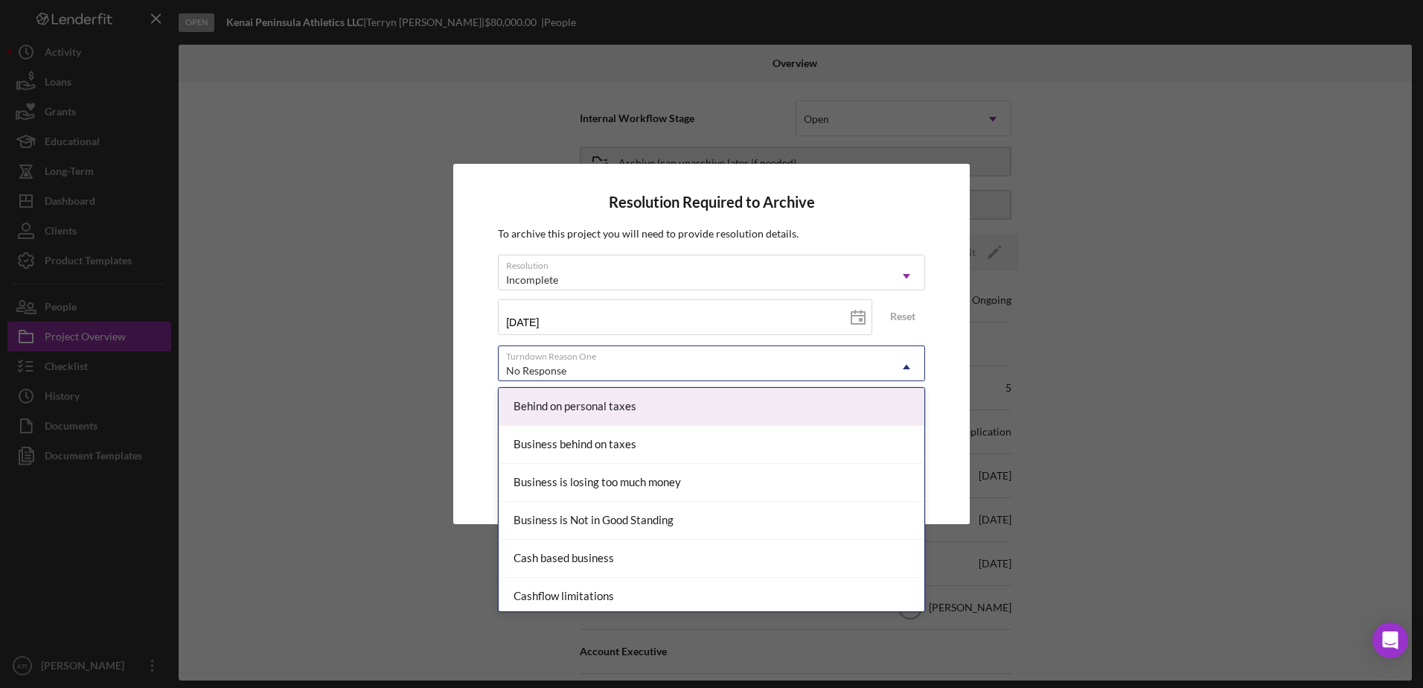
click at [794, 360] on div "No Response" at bounding box center [694, 371] width 390 height 34
click at [479, 395] on div "Resolution Required to Archive To archive this project you will need to provide…" at bounding box center [711, 344] width 517 height 360
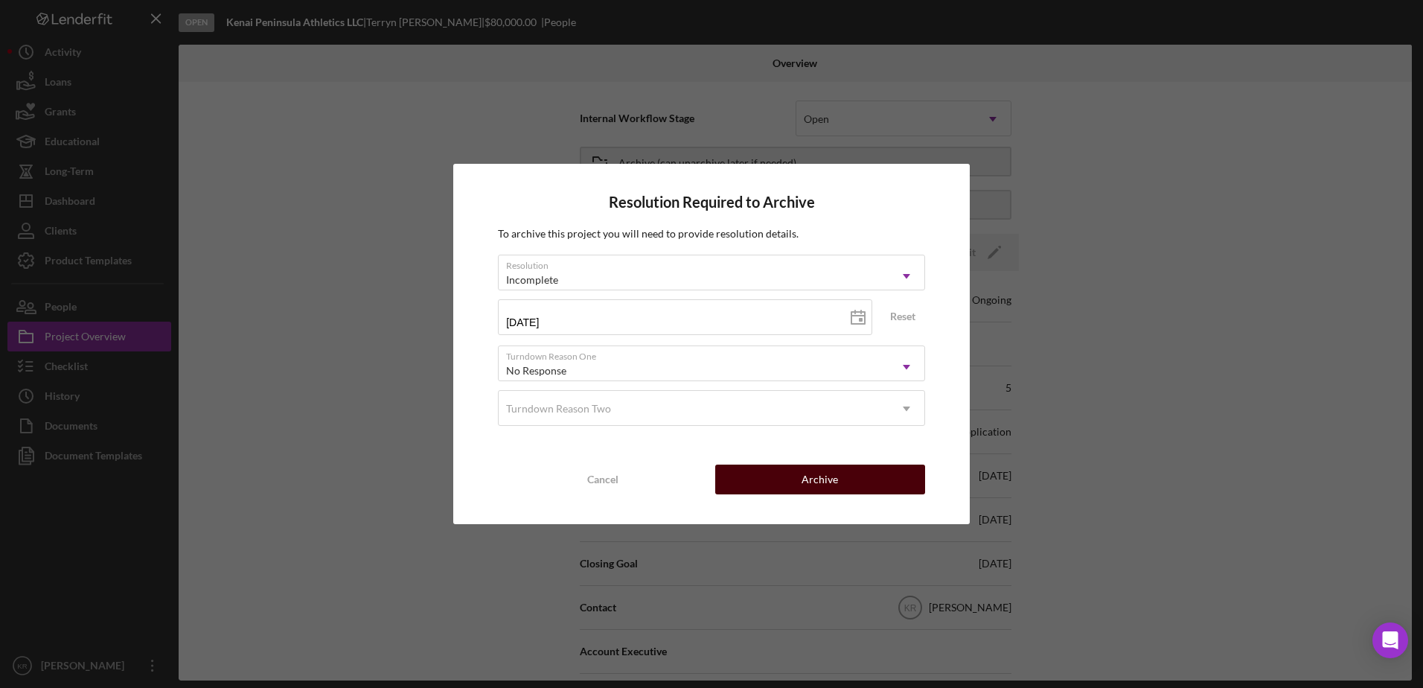
click at [811, 476] on div "Archive" at bounding box center [820, 479] width 36 height 30
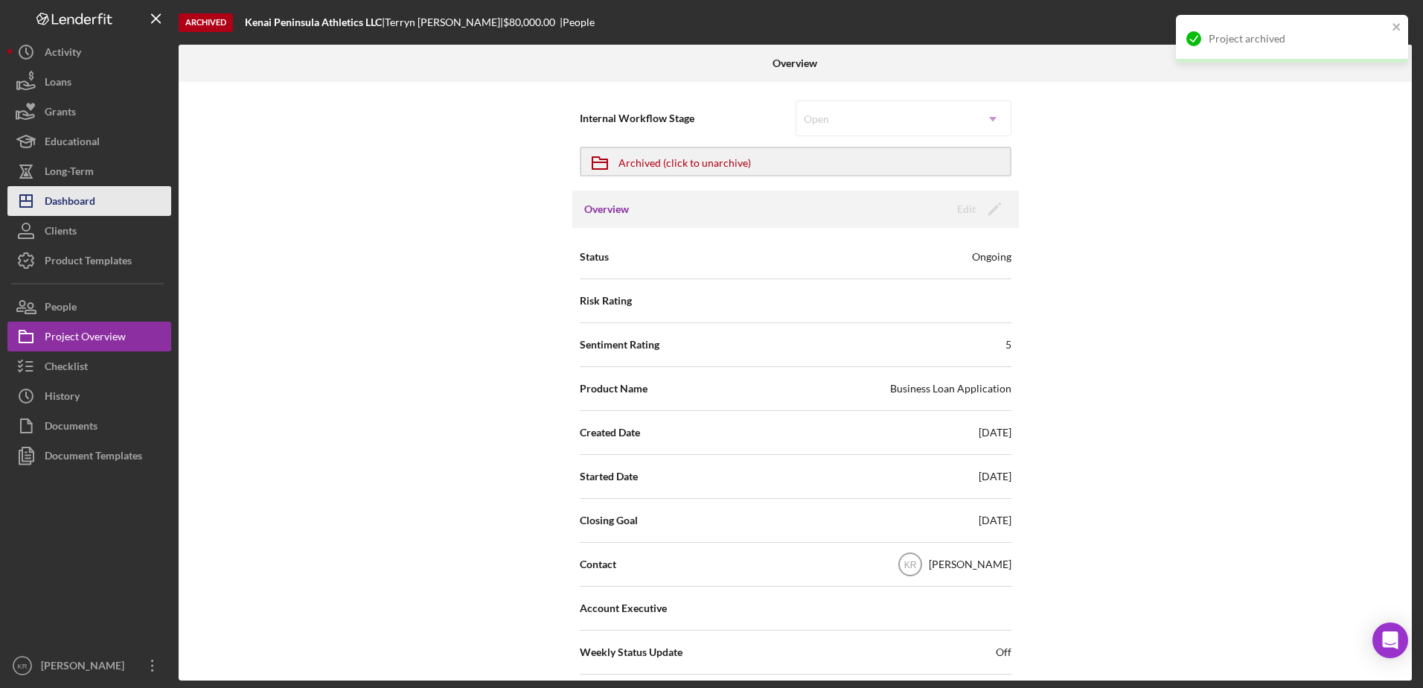
click at [84, 196] on div "Dashboard" at bounding box center [70, 202] width 51 height 33
